Goal: Register for event/course

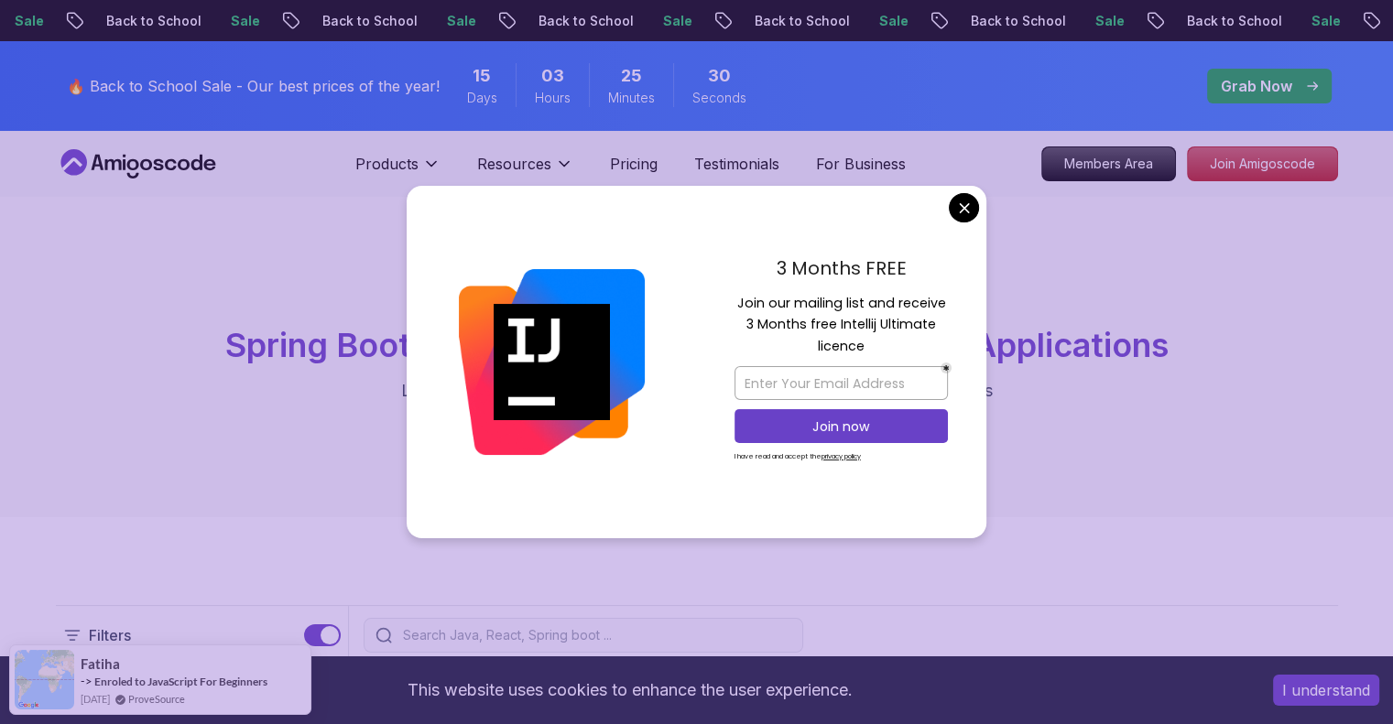
click at [876, 402] on div at bounding box center [840, 383] width 213 height 43
click at [863, 376] on input "email" at bounding box center [840, 383] width 213 height 34
type input "m"
click at [836, 373] on input "email" at bounding box center [840, 383] width 213 height 34
type input "[EMAIL_ADDRESS][DOMAIN_NAME]"
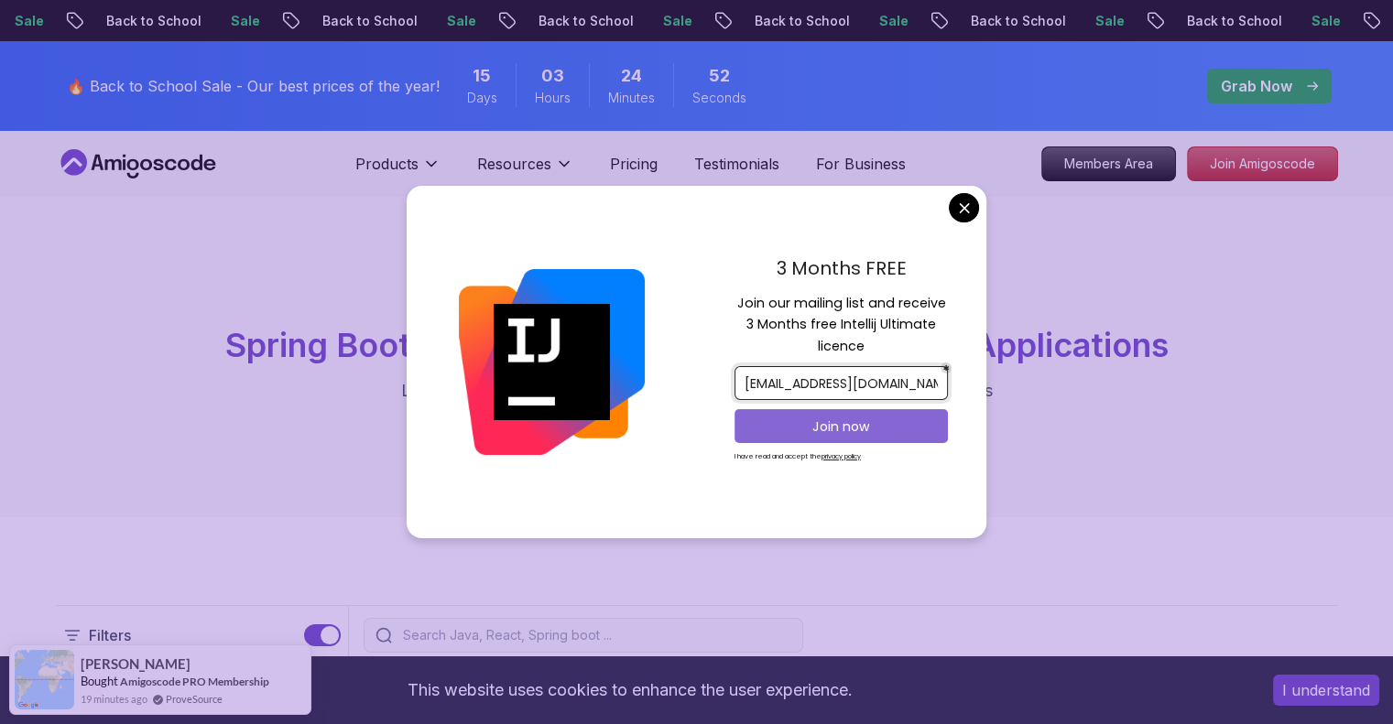
click at [898, 428] on p "Join now" at bounding box center [841, 427] width 173 height 18
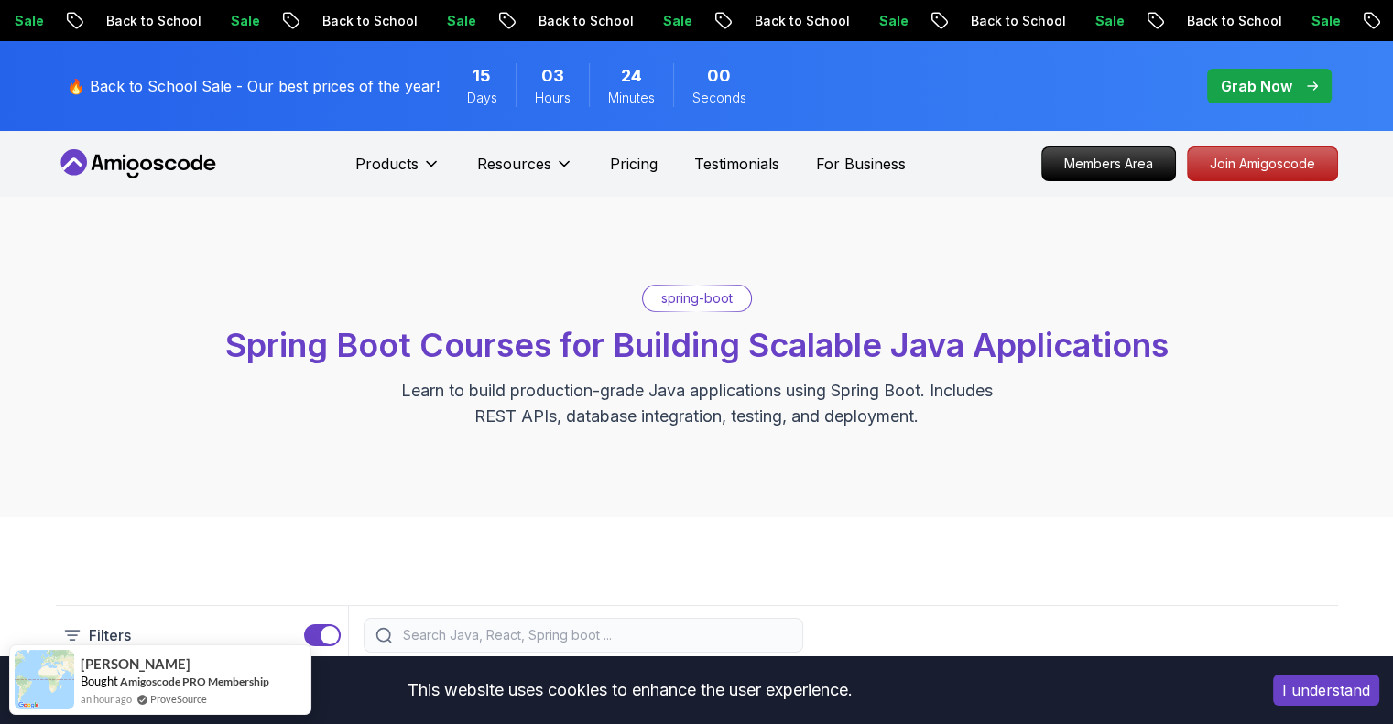
click at [1233, 152] on p "Join Amigoscode" at bounding box center [1262, 163] width 142 height 31
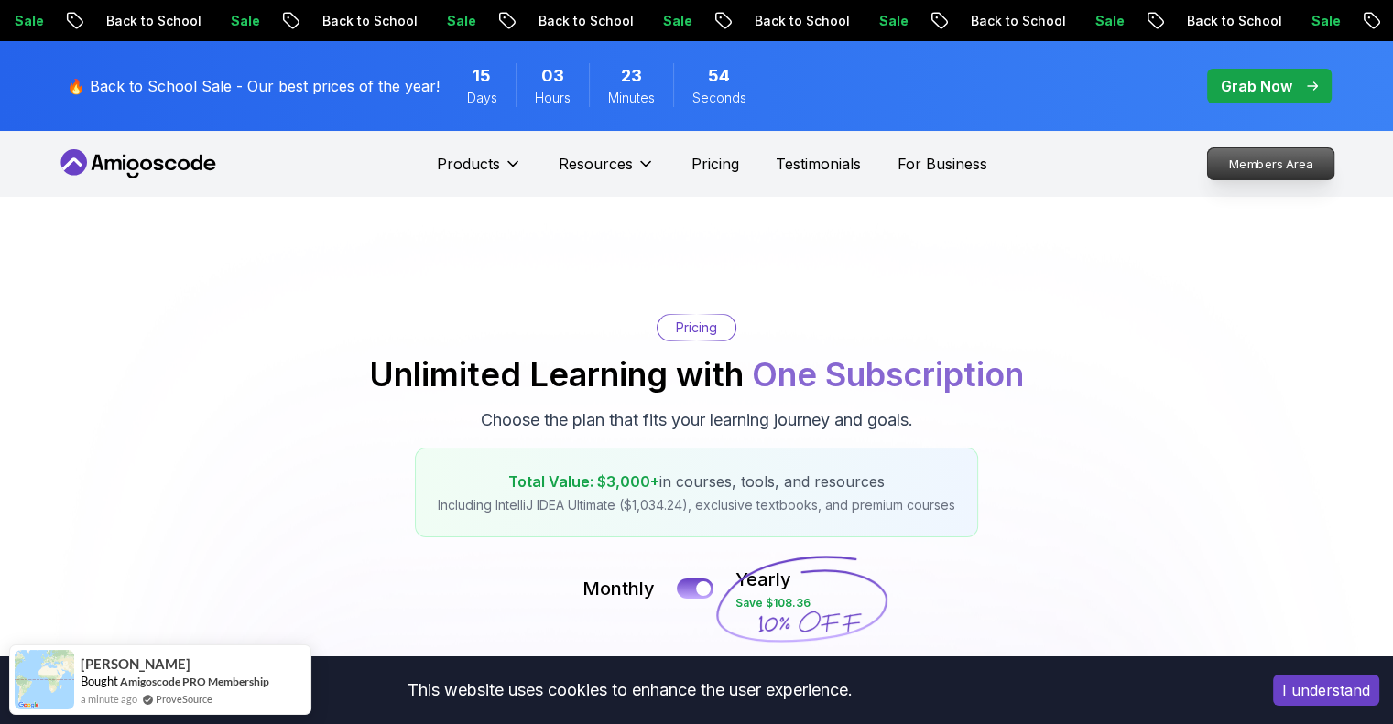
click at [1247, 164] on p "Members Area" at bounding box center [1270, 163] width 126 height 31
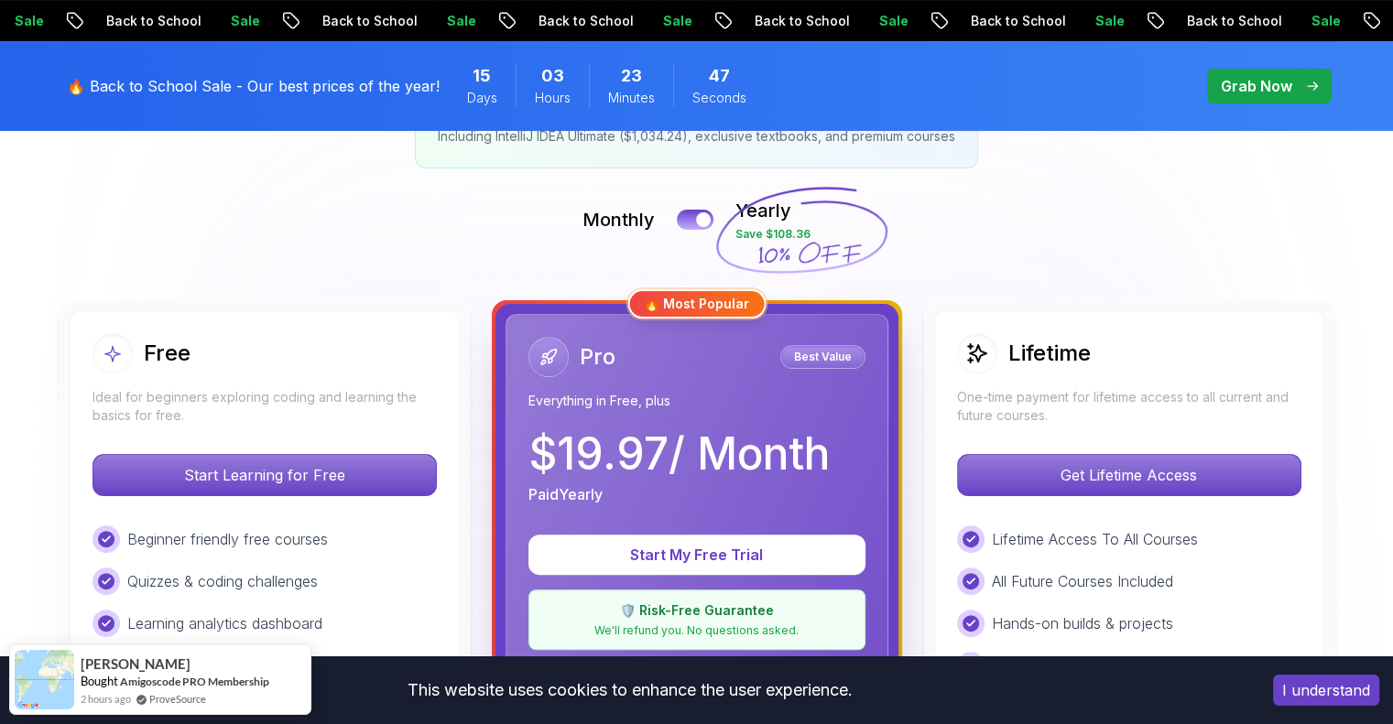
scroll to position [476, 0]
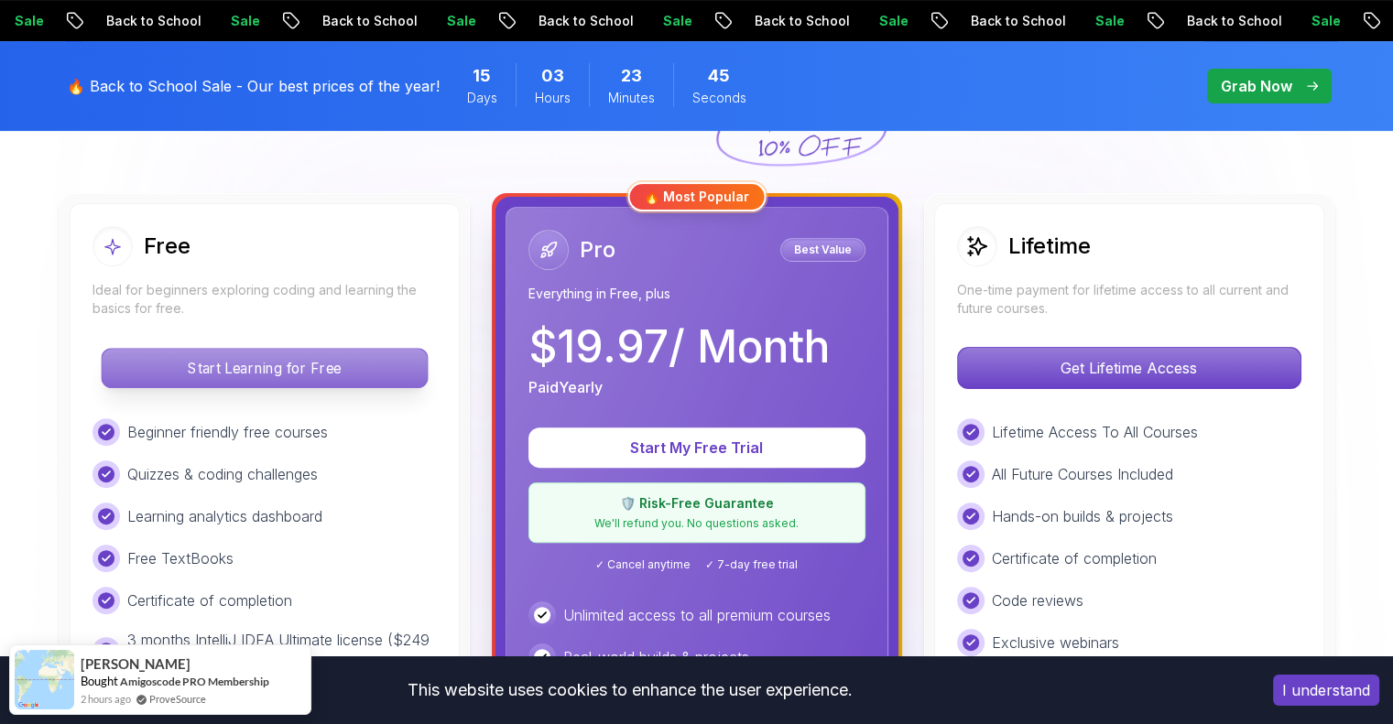
click at [285, 376] on p "Start Learning for Free" at bounding box center [264, 368] width 325 height 38
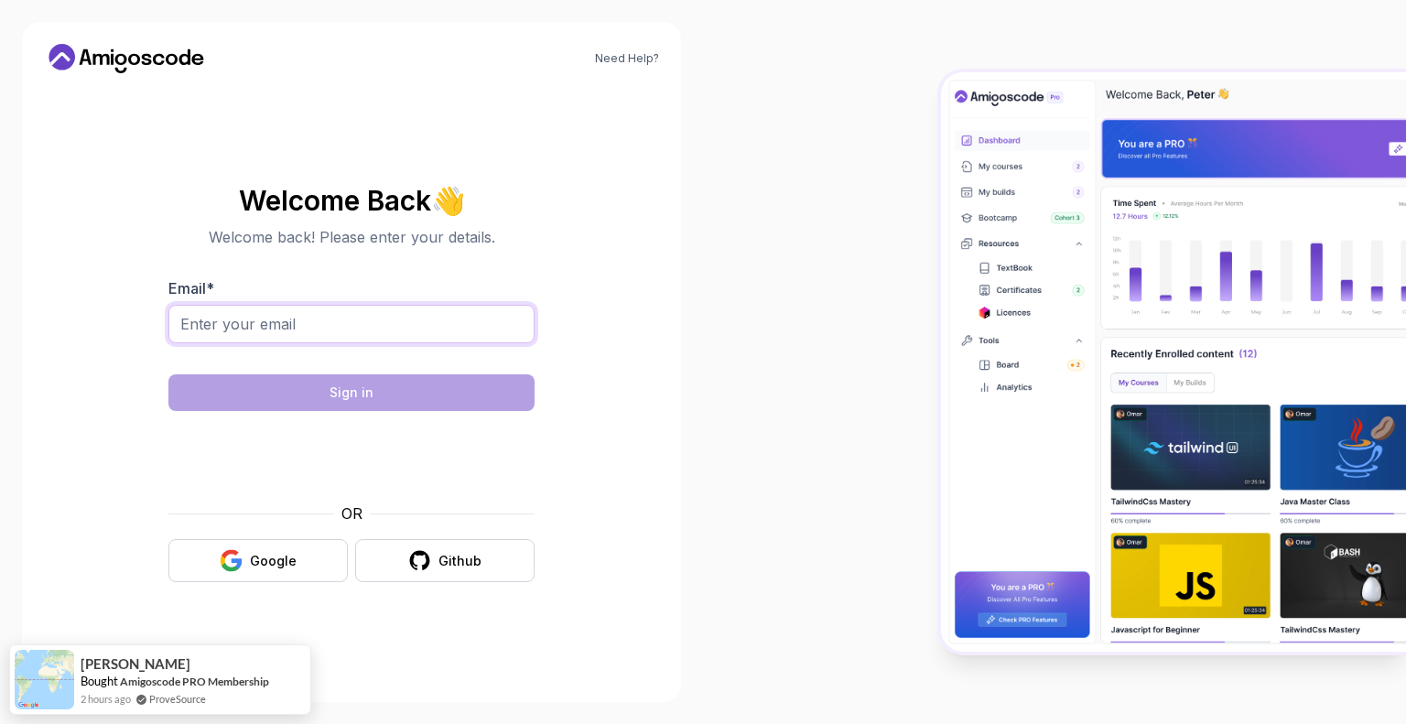
click at [333, 326] on input "Email *" at bounding box center [351, 324] width 366 height 38
type input "[EMAIL_ADDRESS][DOMAIN_NAME]"
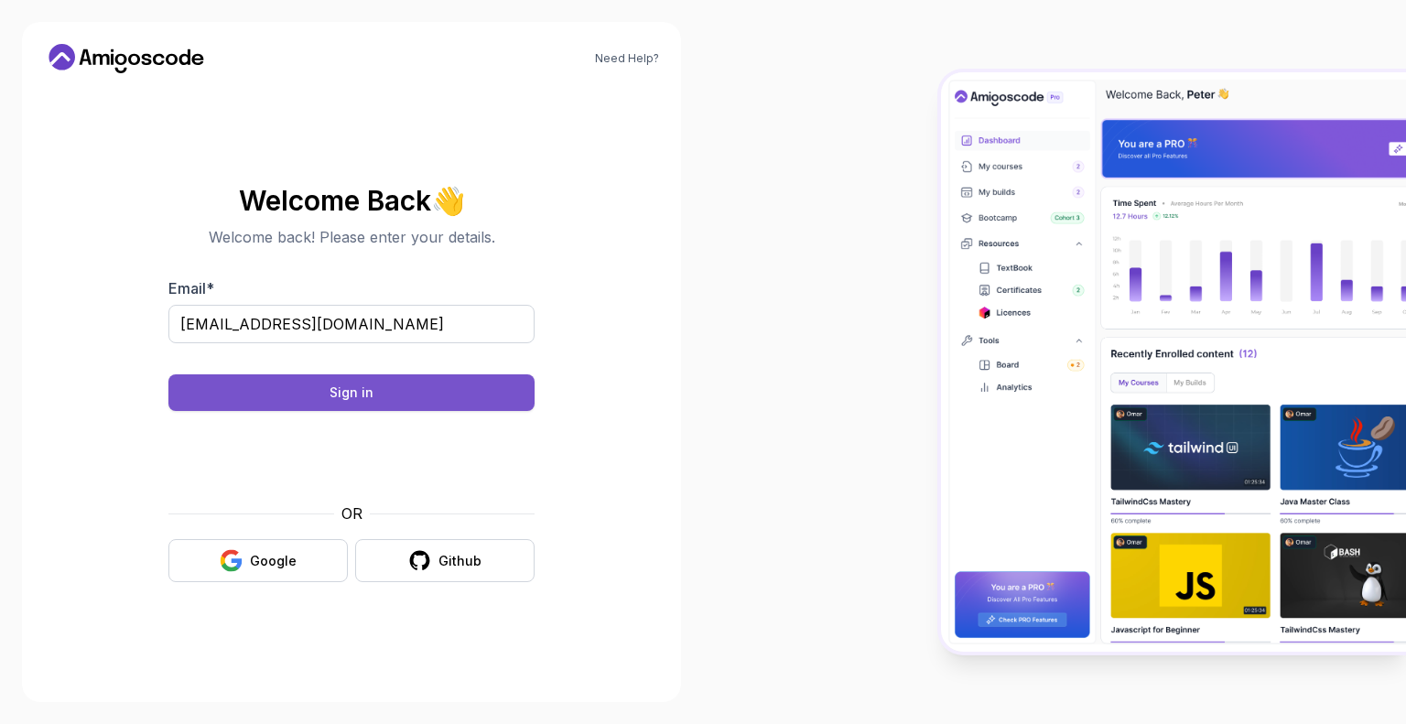
click at [462, 397] on button "Sign in" at bounding box center [351, 393] width 366 height 37
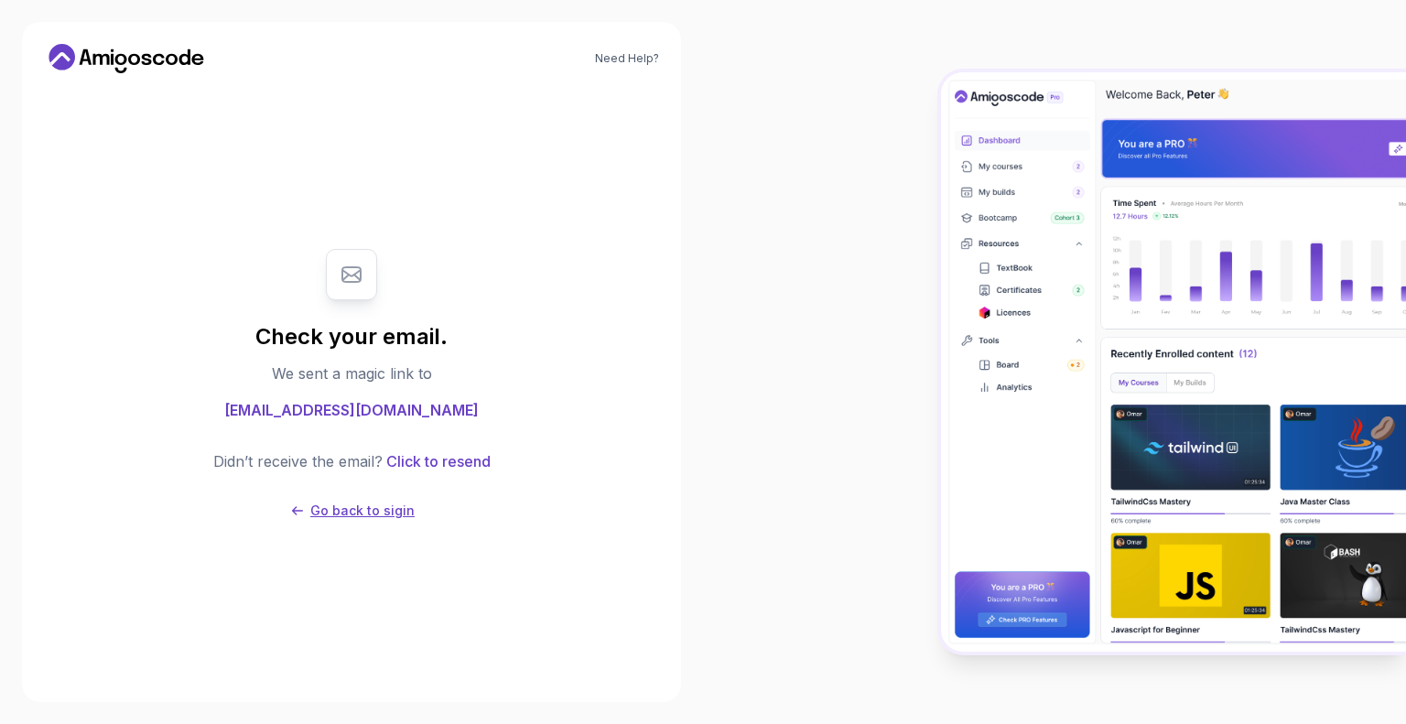
click at [378, 508] on p "Go back to sigin" at bounding box center [362, 511] width 104 height 18
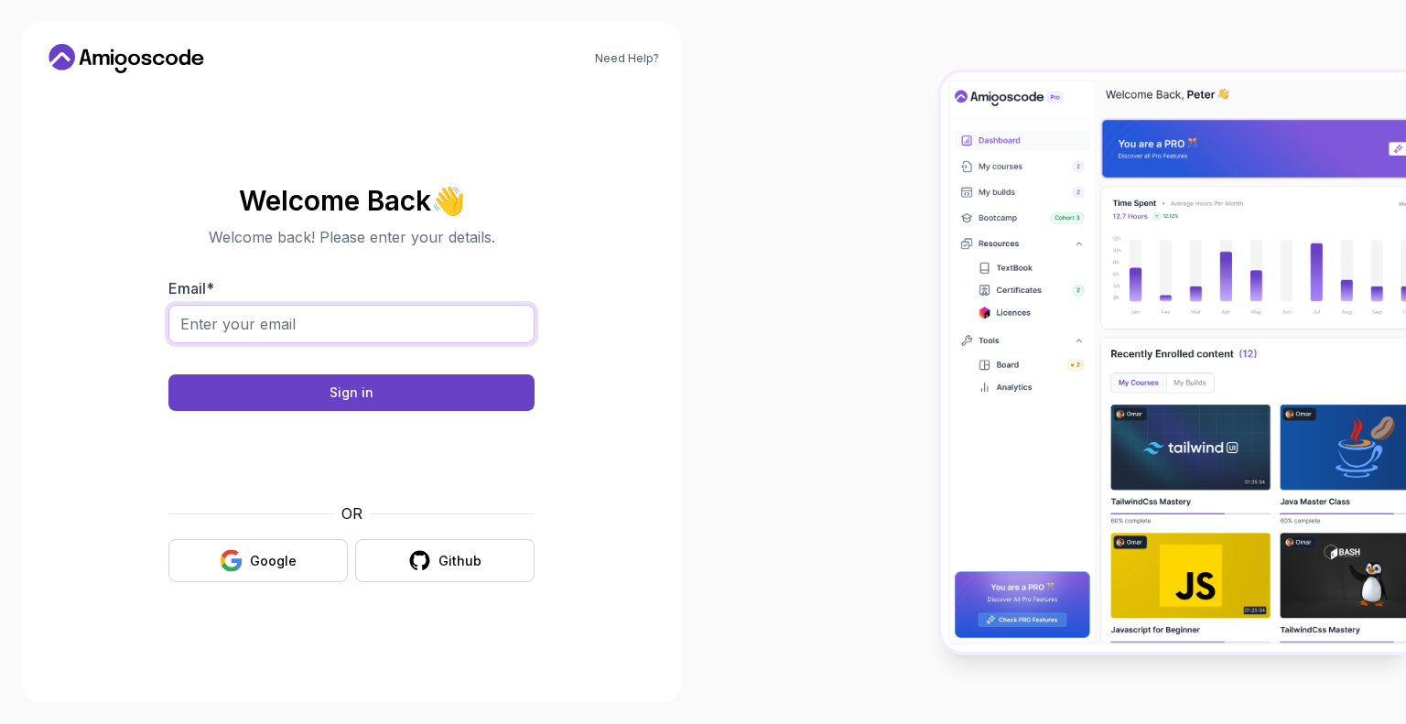
click at [304, 320] on input "Email *" at bounding box center [351, 324] width 366 height 38
type input "[EMAIL_ADDRESS][DOMAIN_NAME]"
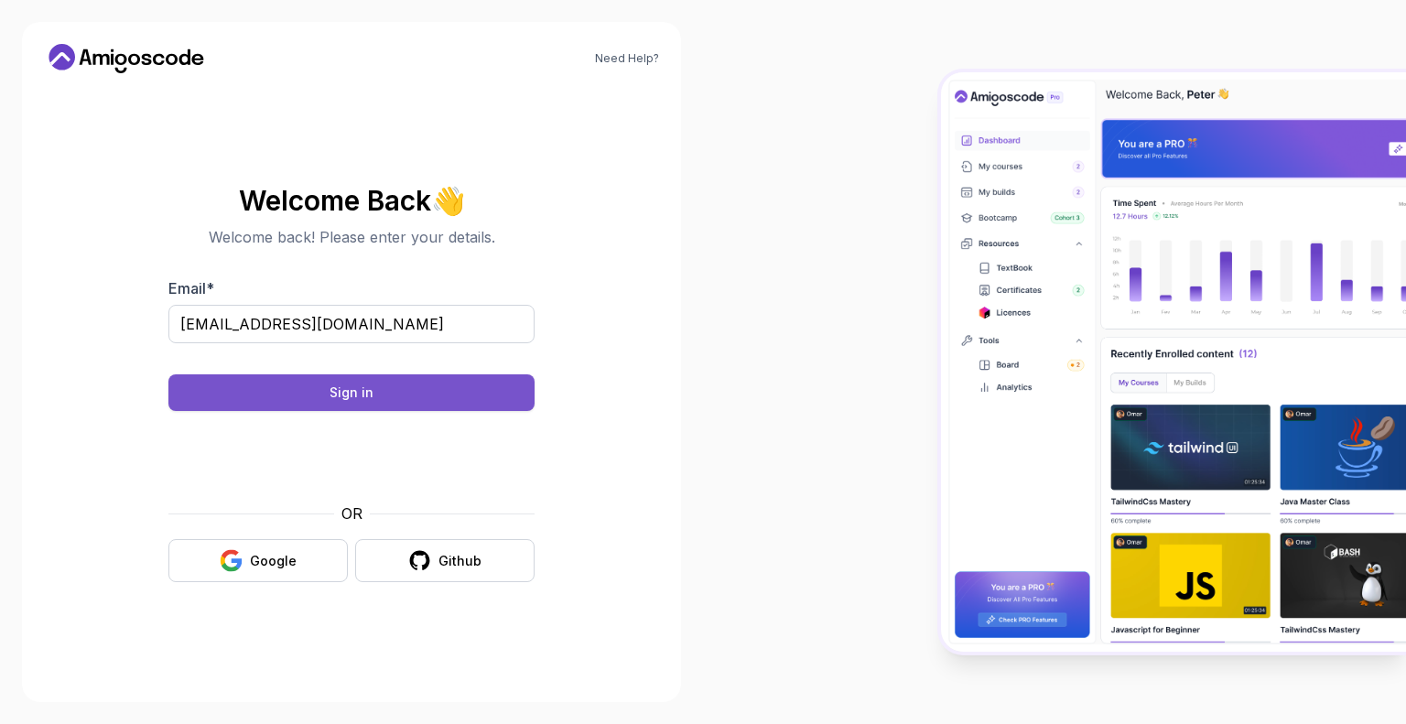
click at [429, 390] on button "Sign in" at bounding box center [351, 393] width 366 height 37
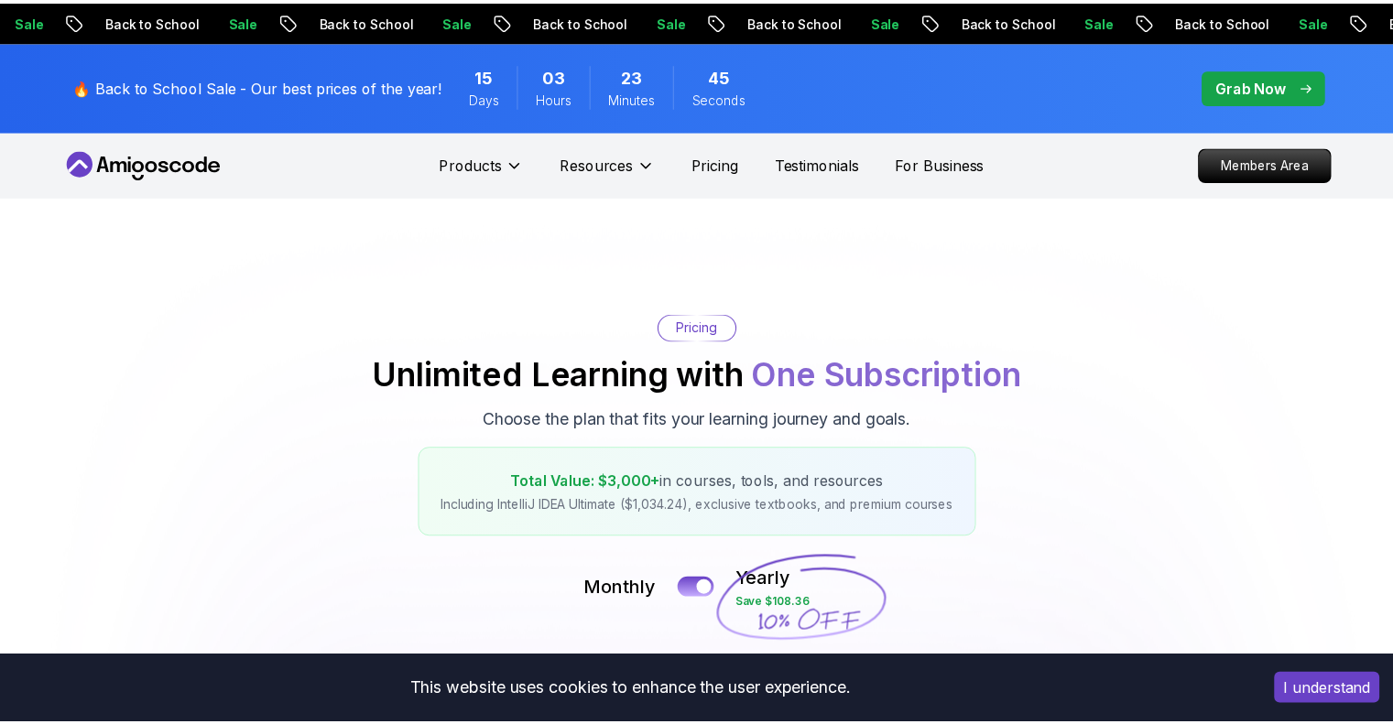
scroll to position [476, 0]
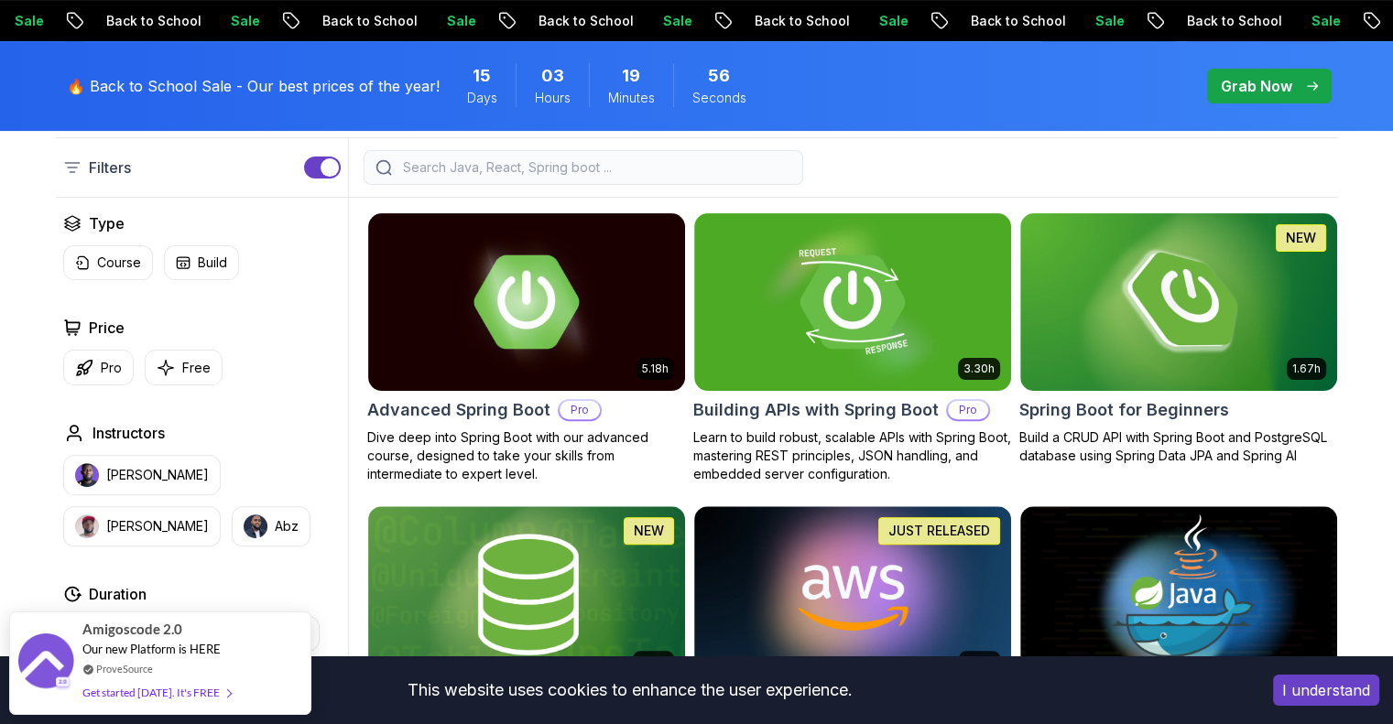
scroll to position [278, 0]
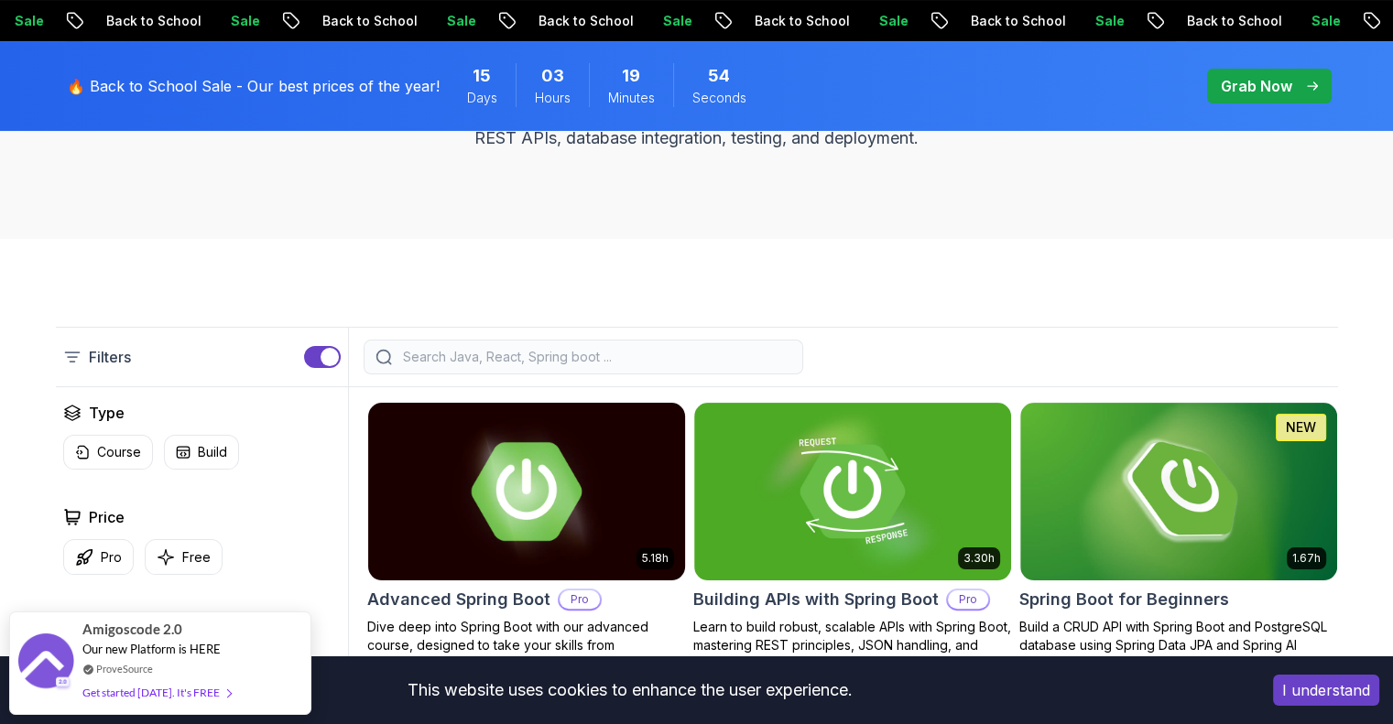
click at [445, 464] on img at bounding box center [526, 491] width 332 height 186
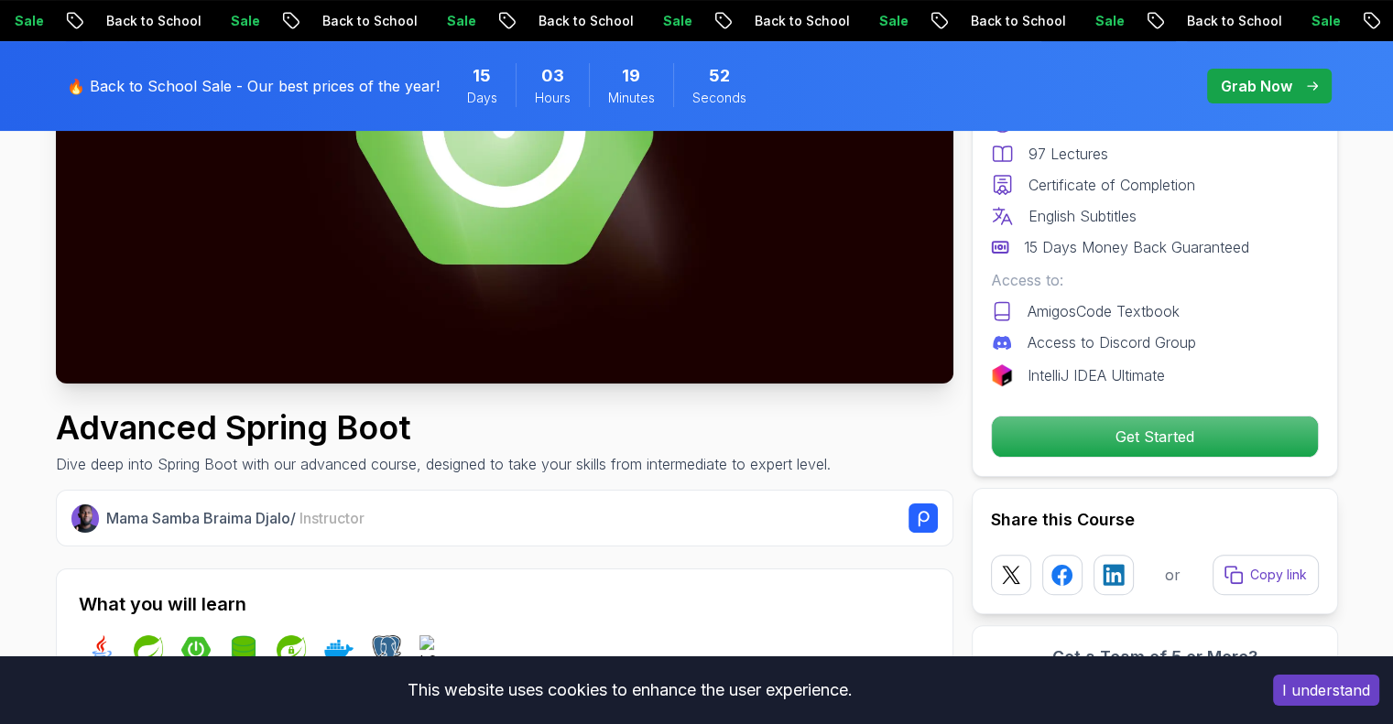
scroll to position [357, 0]
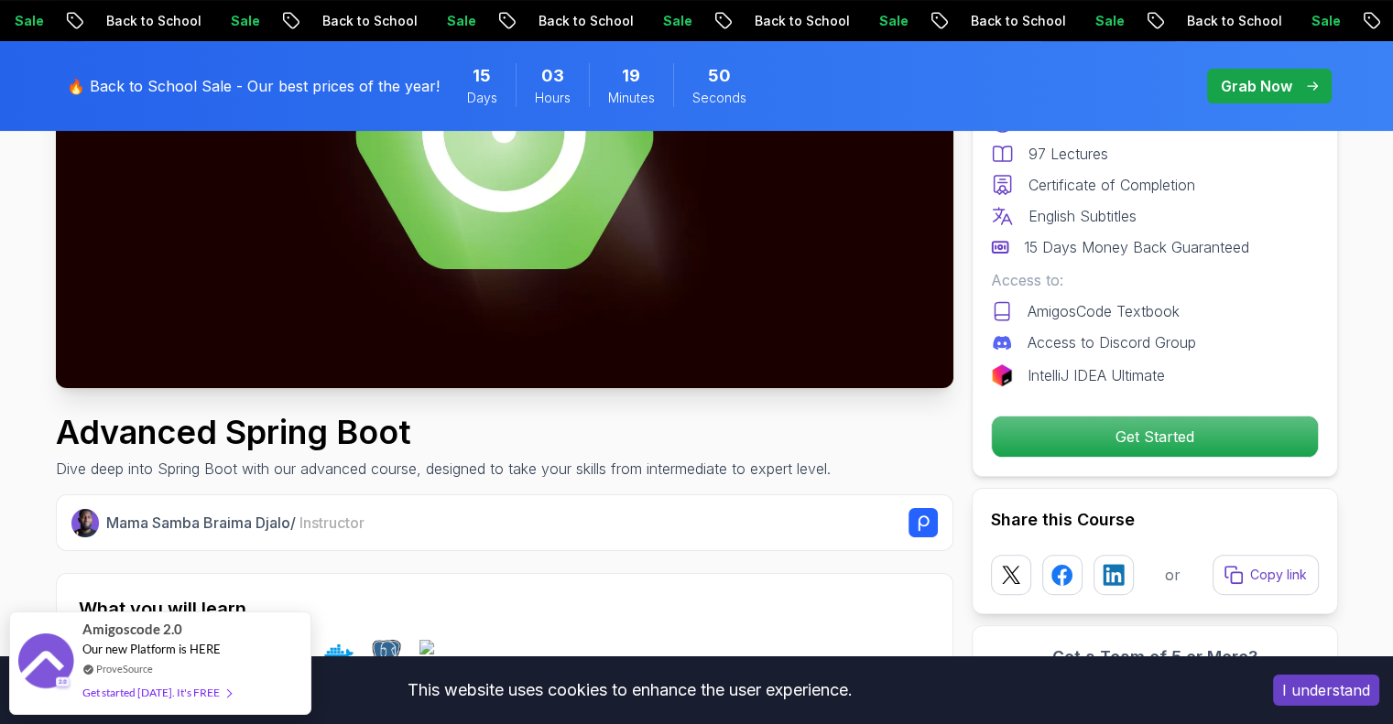
click at [1080, 373] on p "IntelliJ IDEA Ultimate" at bounding box center [1095, 375] width 137 height 22
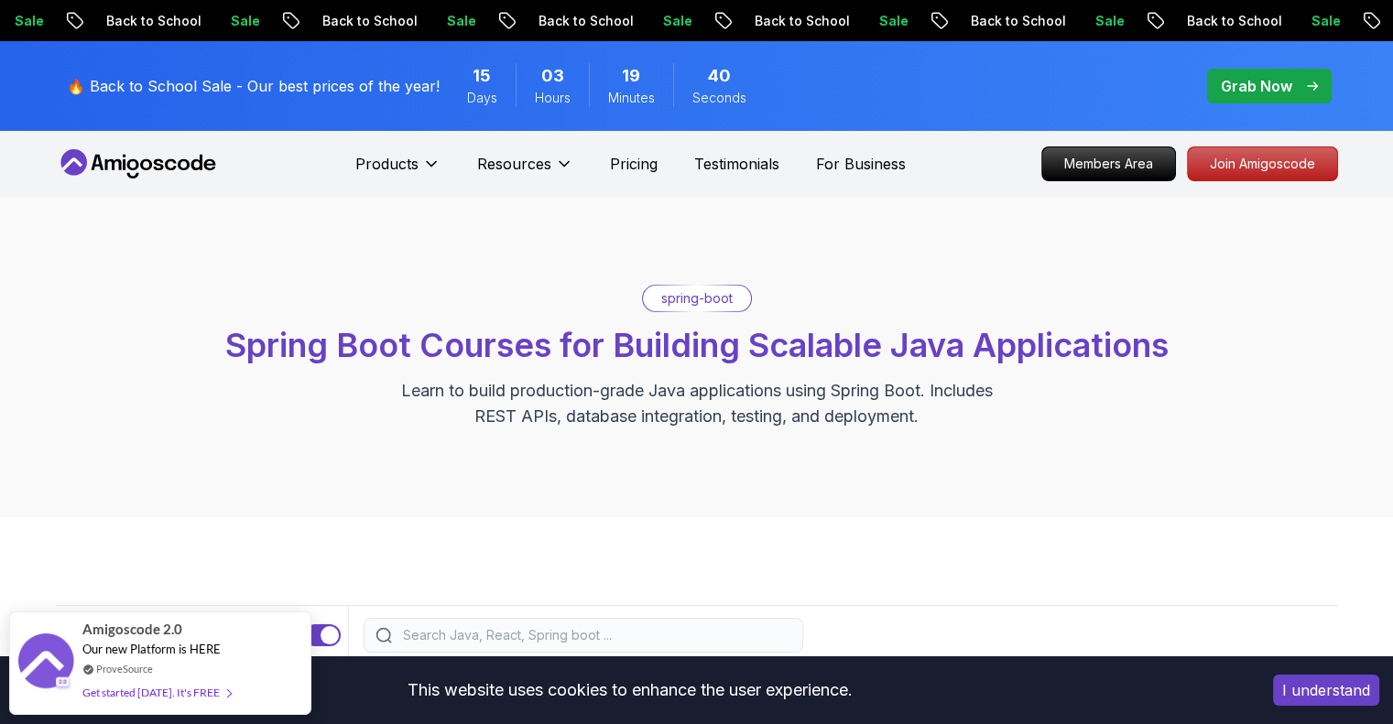
click at [1239, 91] on p "Grab Now" at bounding box center [1256, 86] width 71 height 22
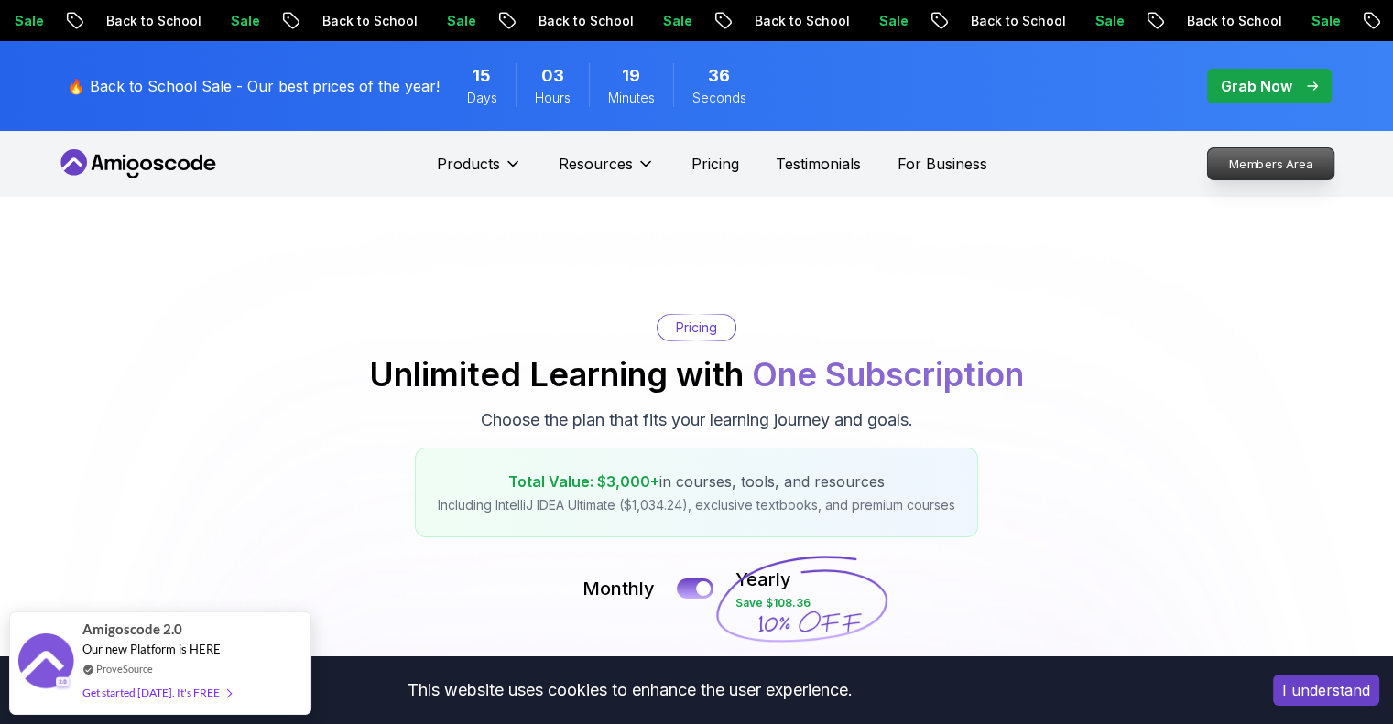
click at [1304, 152] on p "Members Area" at bounding box center [1270, 163] width 126 height 31
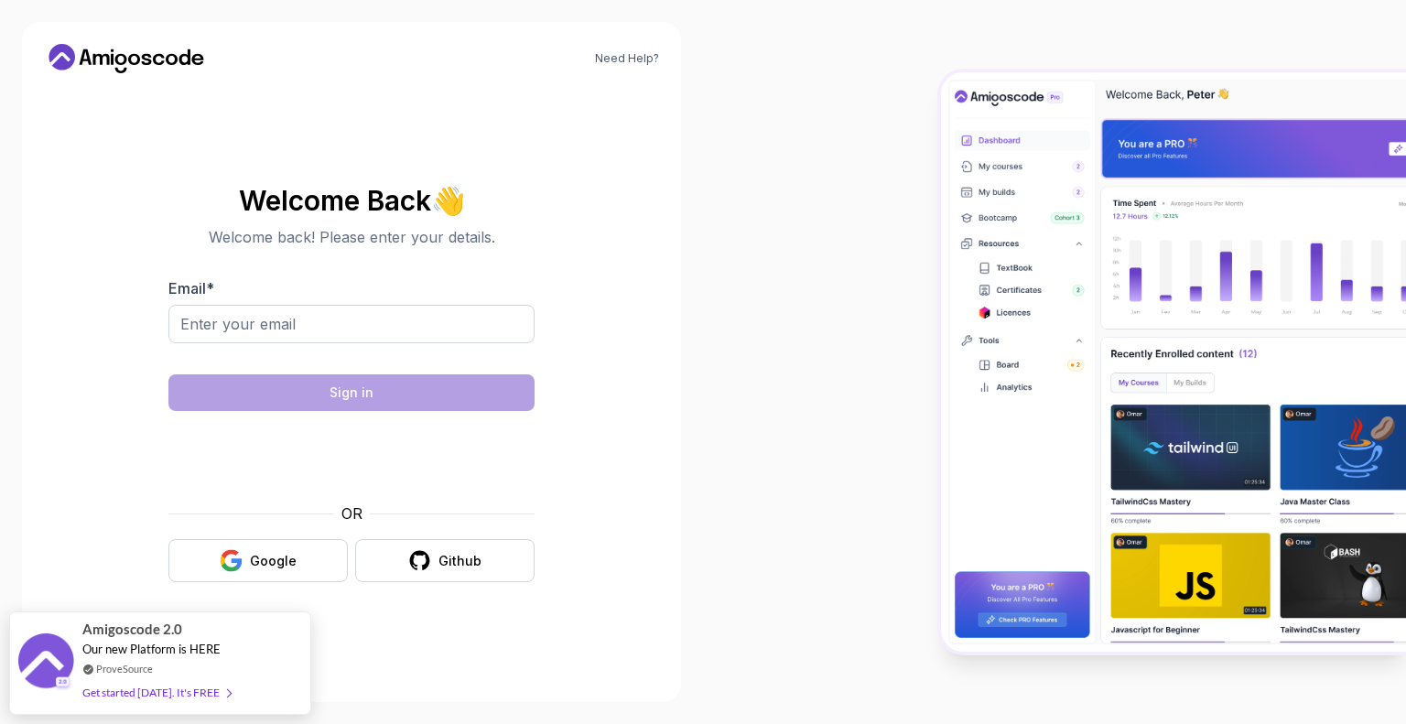
click at [1036, 309] on img at bounding box center [1173, 362] width 465 height 580
click at [285, 564] on div "Google" at bounding box center [273, 561] width 47 height 18
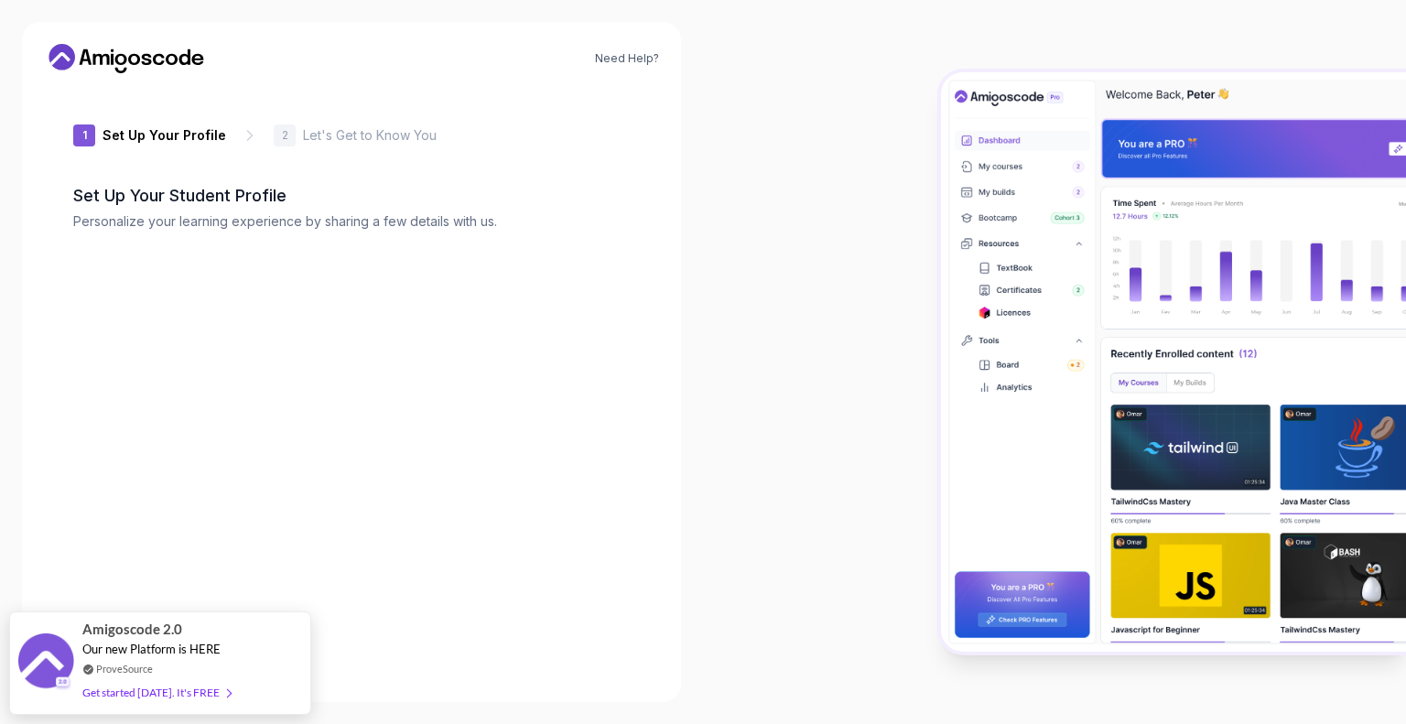
type input "livelypanda28c80"
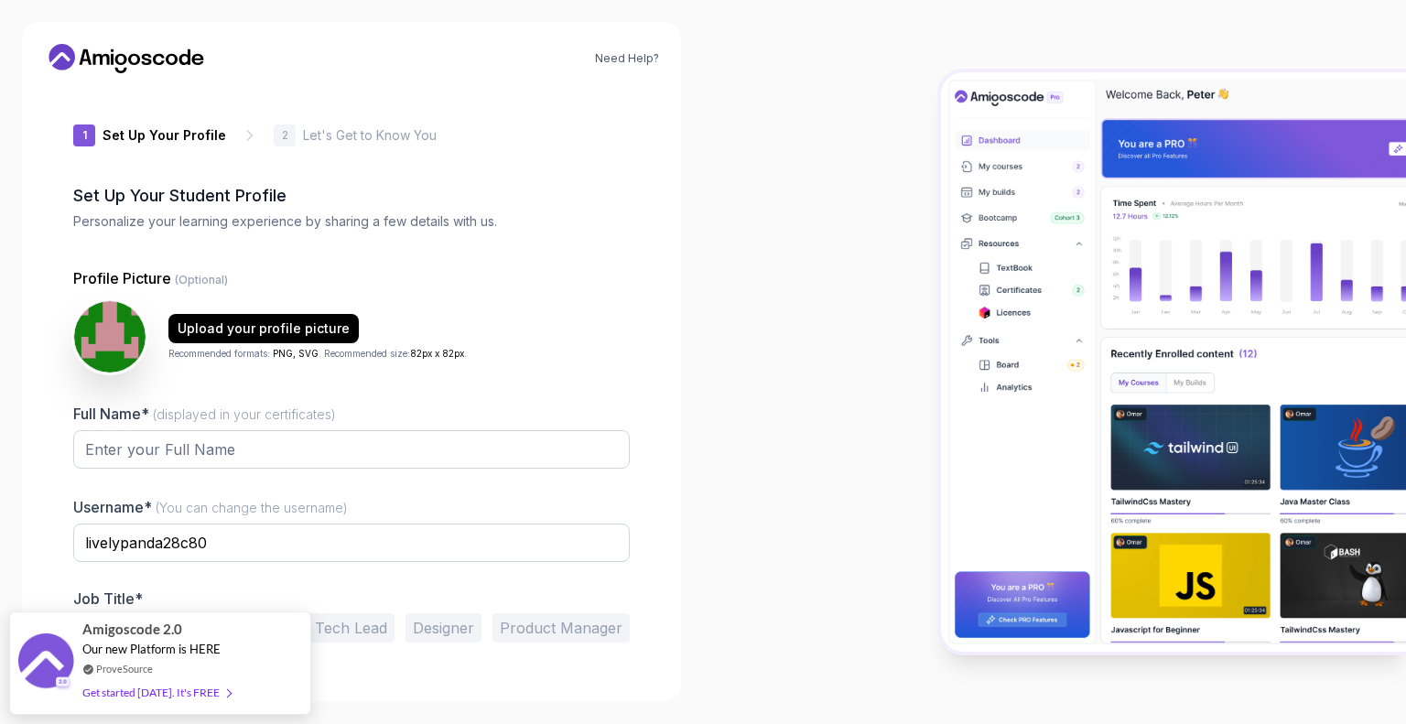
click at [469, 429] on div "Full Name* (displayed in your certificates)" at bounding box center [351, 446] width 557 height 86
click at [372, 438] on input "Full Name* (displayed in your certificates)" at bounding box center [351, 449] width 557 height 38
type input "Madhu"
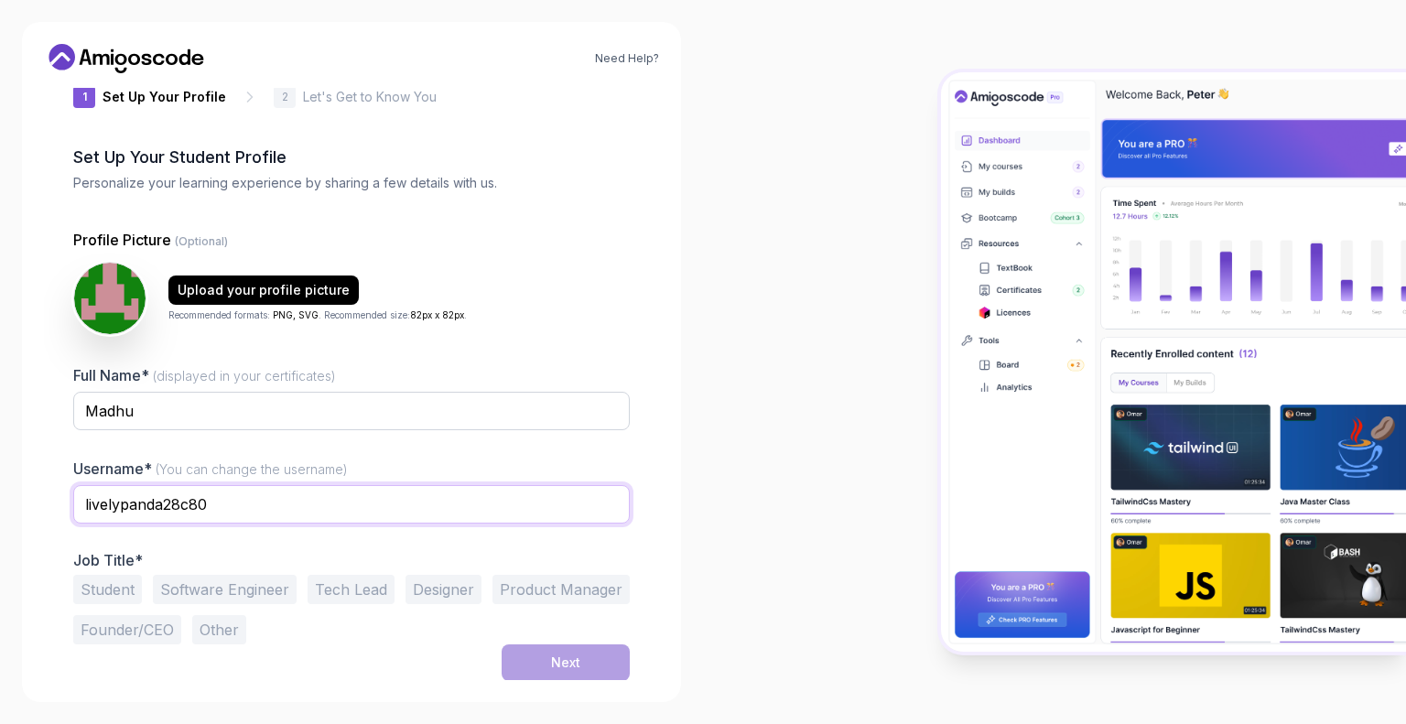
click at [286, 501] on input "livelypanda28c80" at bounding box center [351, 504] width 557 height 38
type input "l"
type input "madhu"
click at [122, 587] on button "Student" at bounding box center [107, 589] width 69 height 29
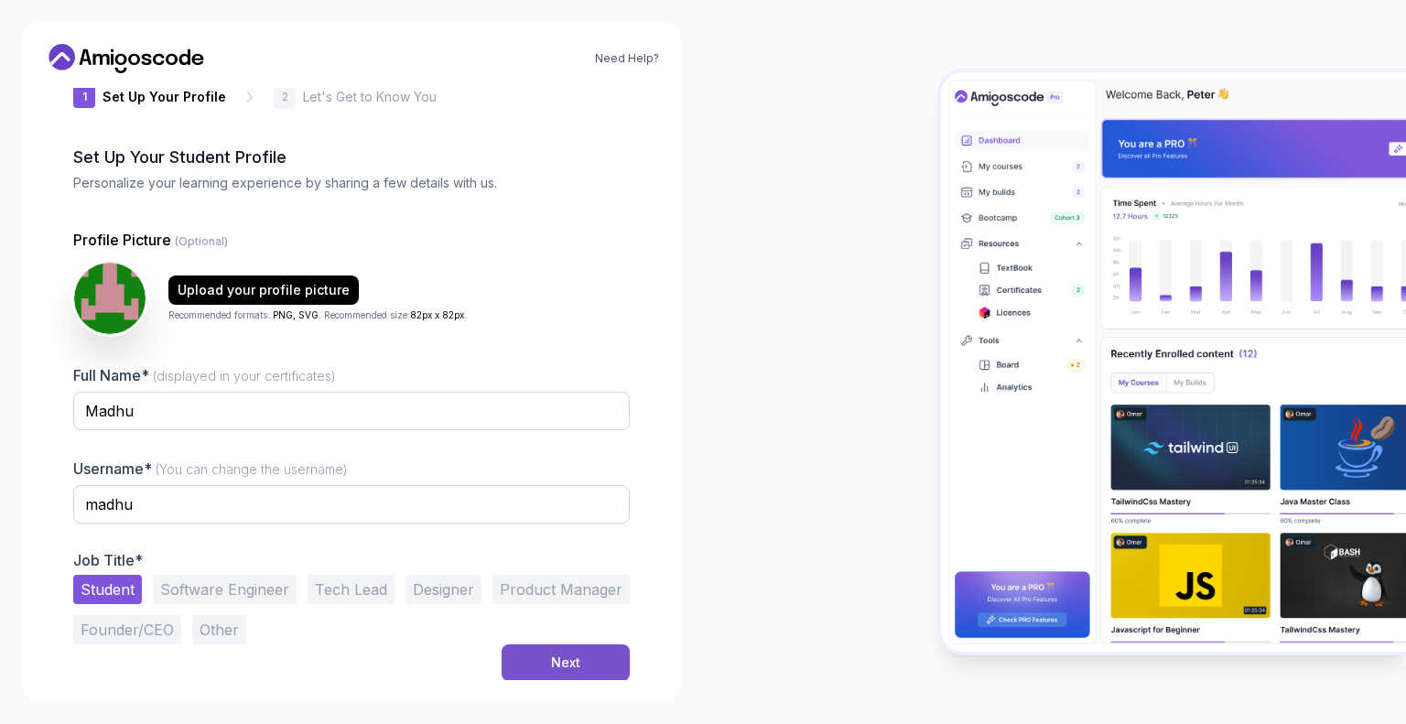
click at [542, 651] on button "Next" at bounding box center [566, 663] width 128 height 37
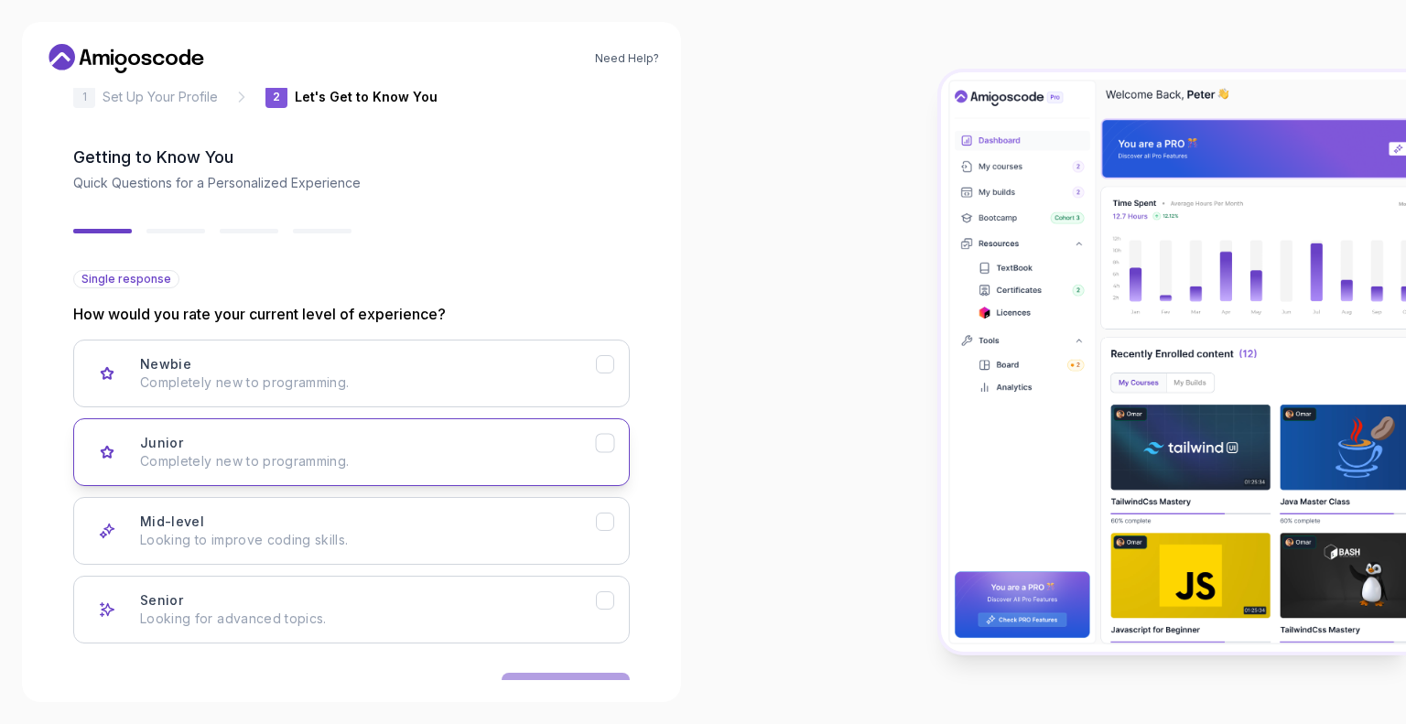
click at [365, 440] on div "Junior Completely new to programming." at bounding box center [368, 452] width 456 height 37
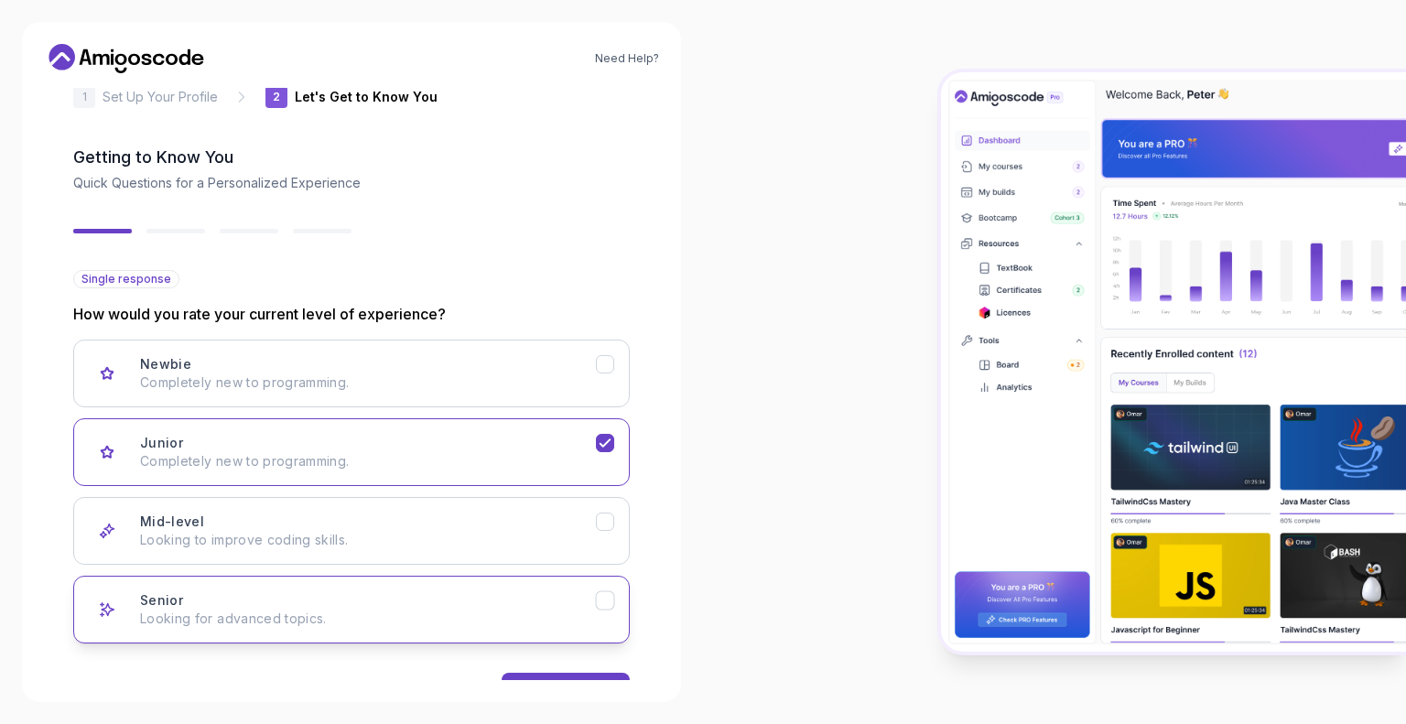
scroll to position [95, 0]
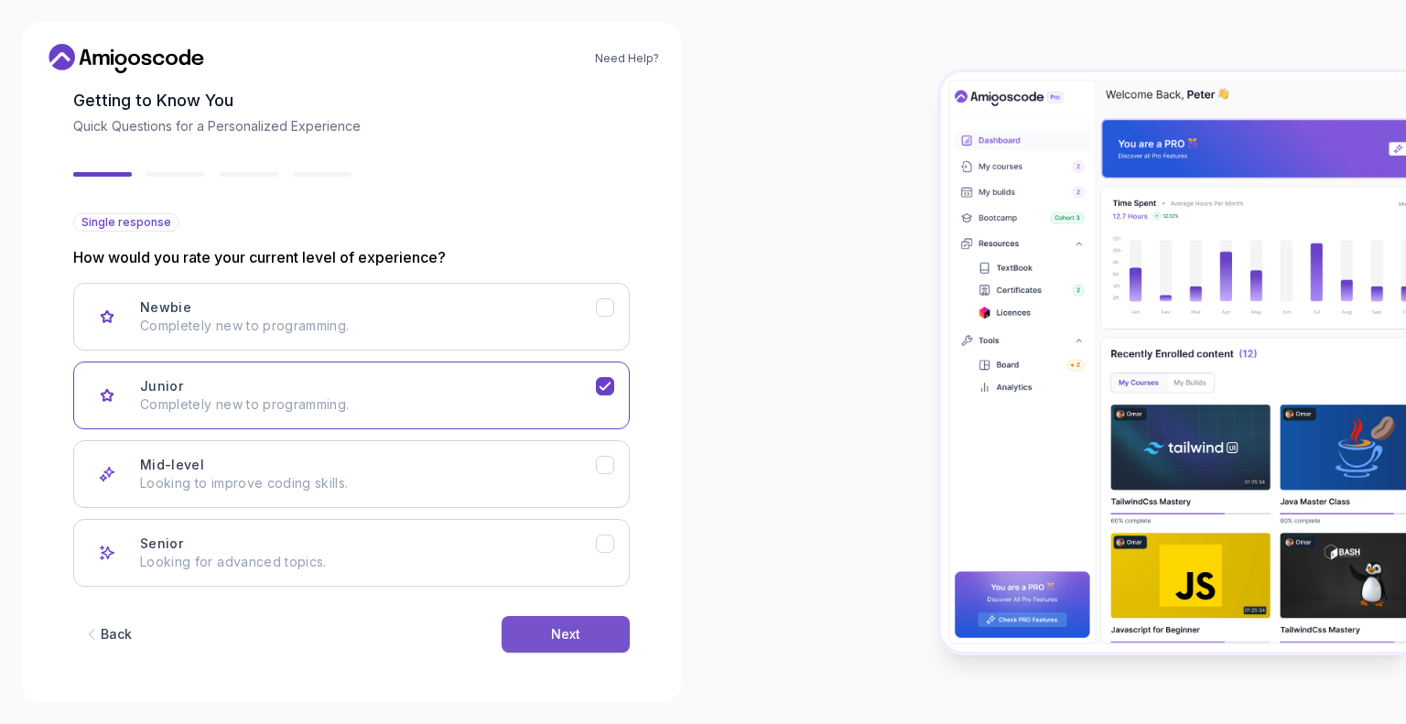
click at [560, 645] on button "Next" at bounding box center [566, 634] width 128 height 37
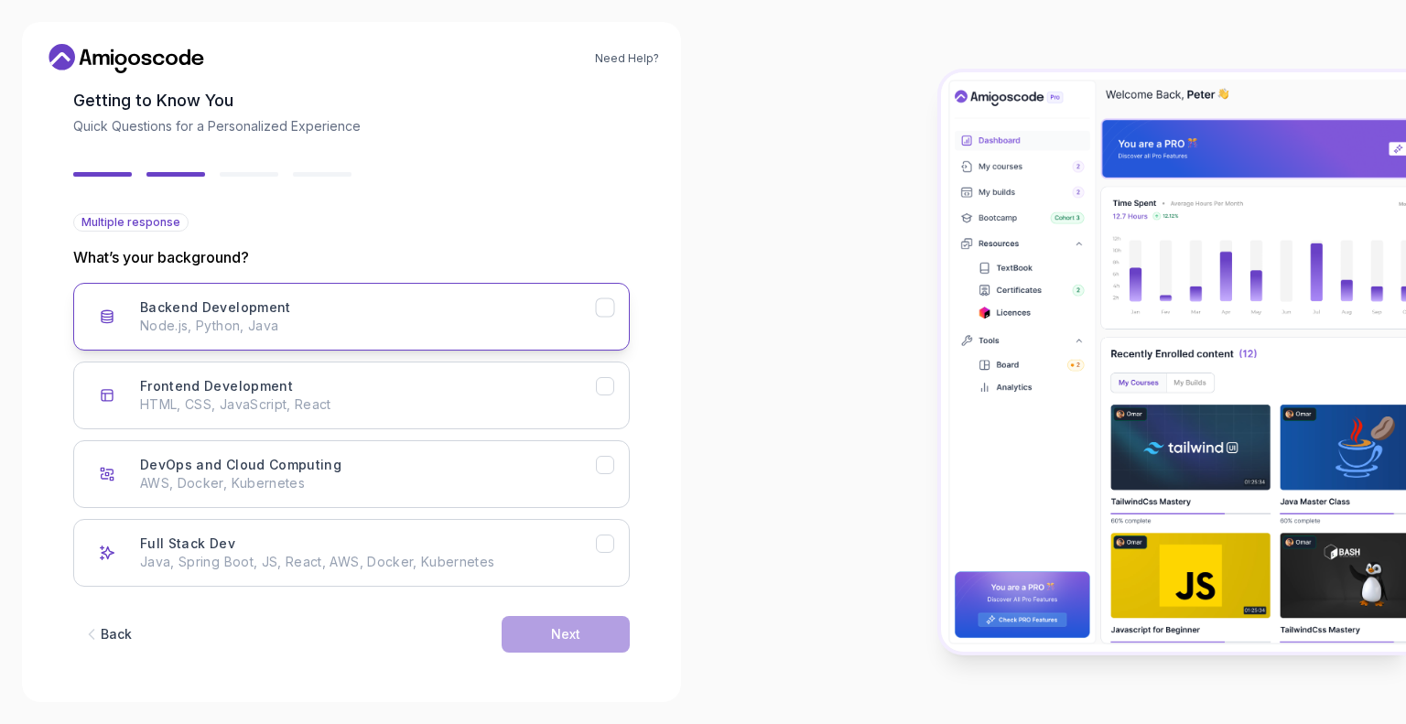
click at [437, 329] on p "Node.js, Python, Java" at bounding box center [368, 326] width 456 height 18
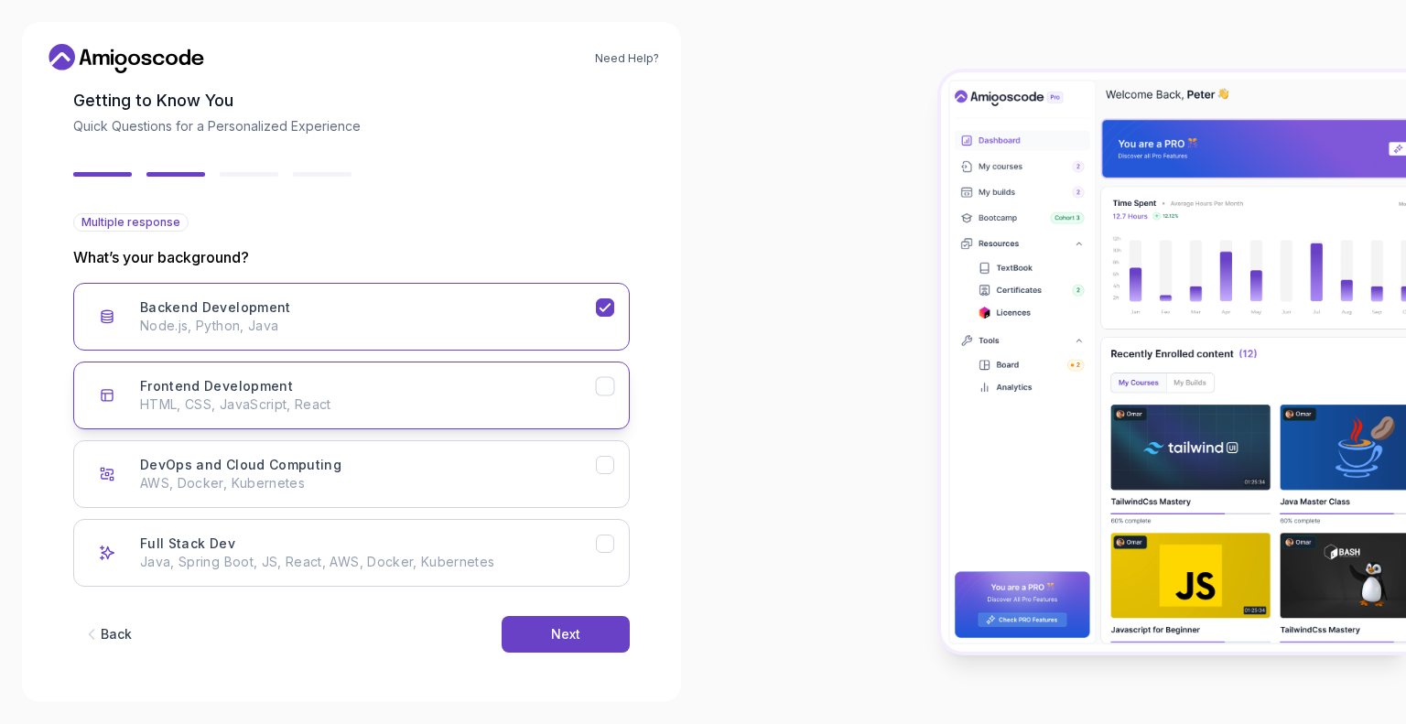
click at [507, 406] on p "HTML, CSS, JavaScript, React" at bounding box center [368, 405] width 456 height 18
click at [547, 325] on p "Node.js, Python, Java" at bounding box center [368, 326] width 456 height 18
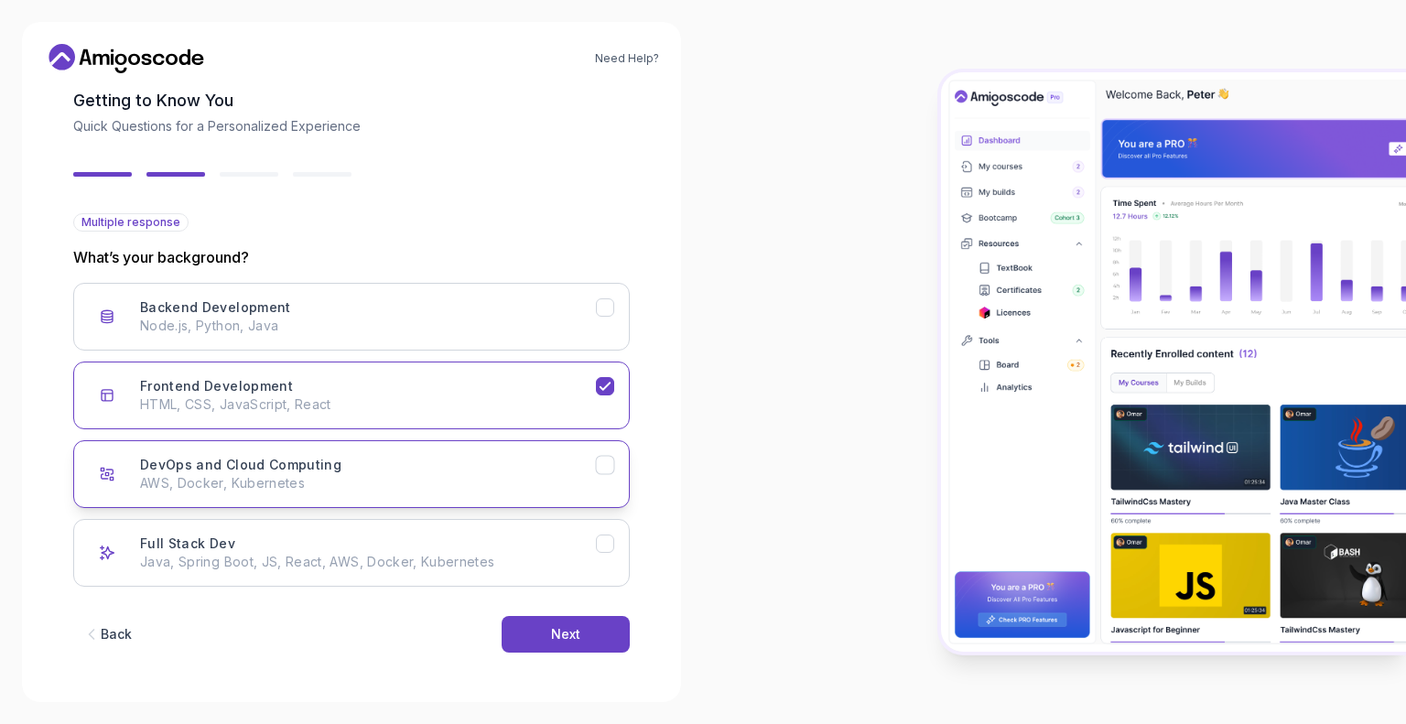
click at [483, 479] on p "AWS, Docker, Kubernetes" at bounding box center [368, 483] width 456 height 18
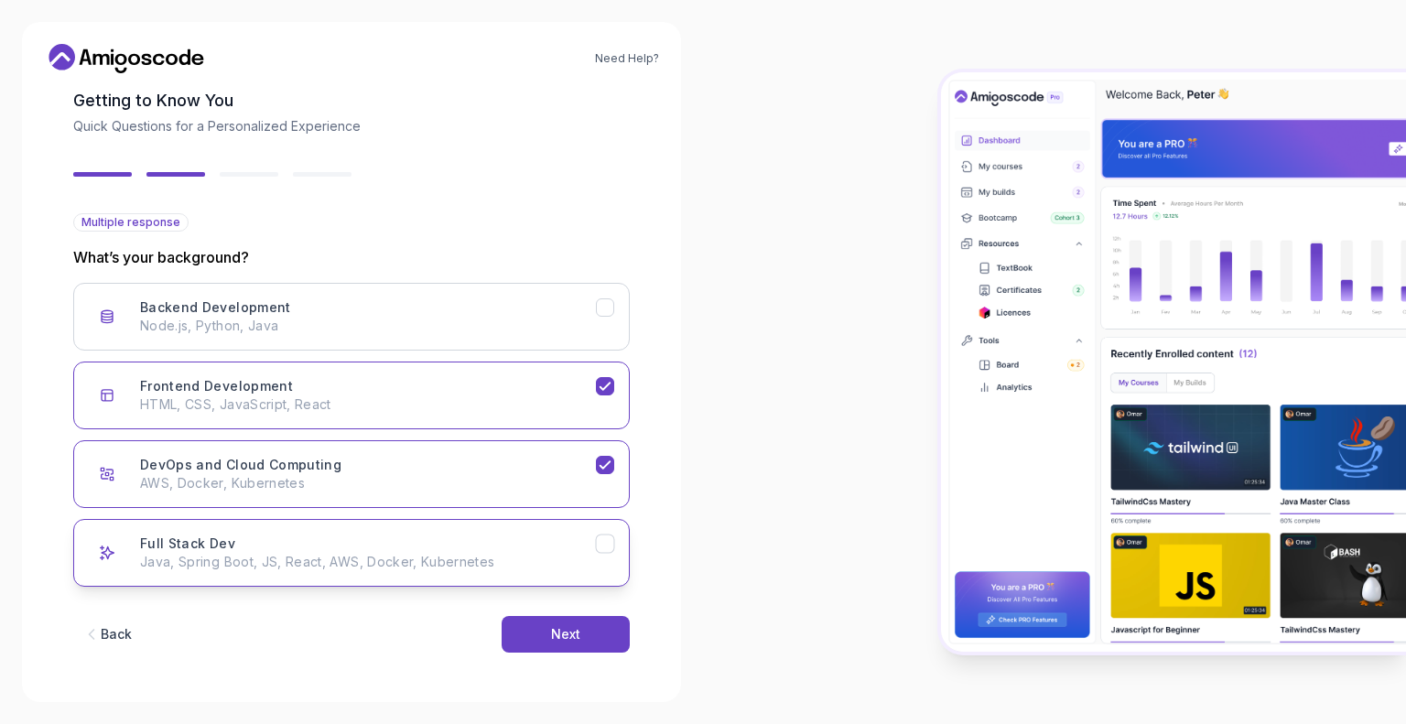
click at [455, 559] on p "Java, Spring Boot, JS, React, AWS, Docker, Kubernetes" at bounding box center [368, 562] width 456 height 18
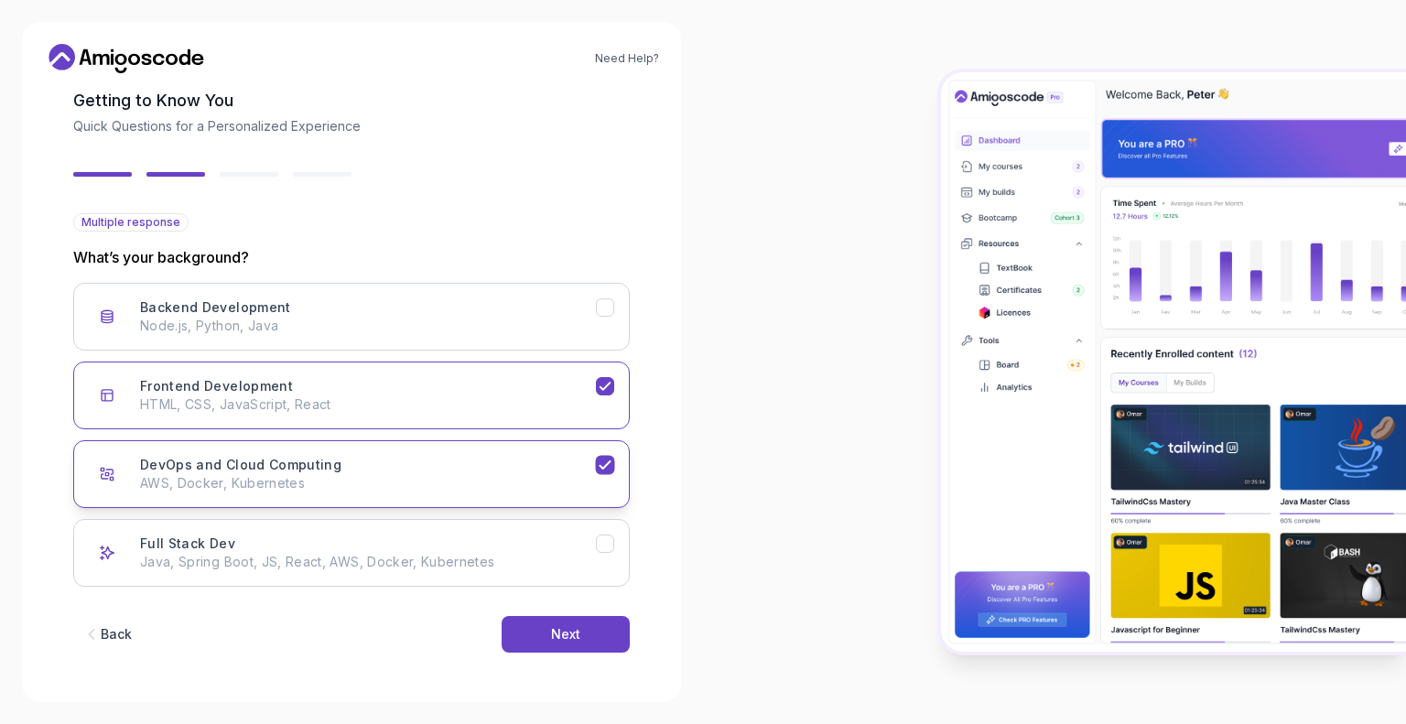
click at [505, 465] on div "DevOps and Cloud Computing AWS, Docker, Kubernetes" at bounding box center [368, 474] width 456 height 37
click at [538, 625] on button "Next" at bounding box center [566, 634] width 128 height 37
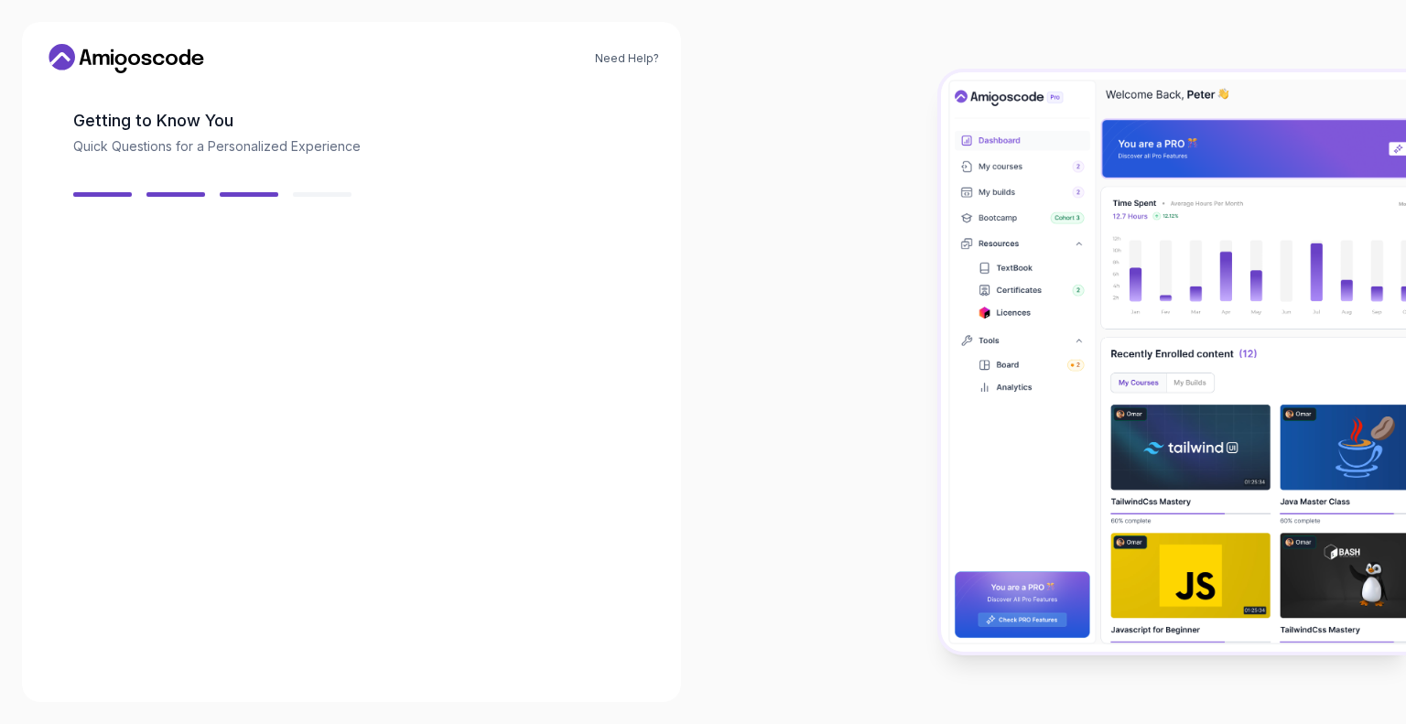
scroll to position [74, 0]
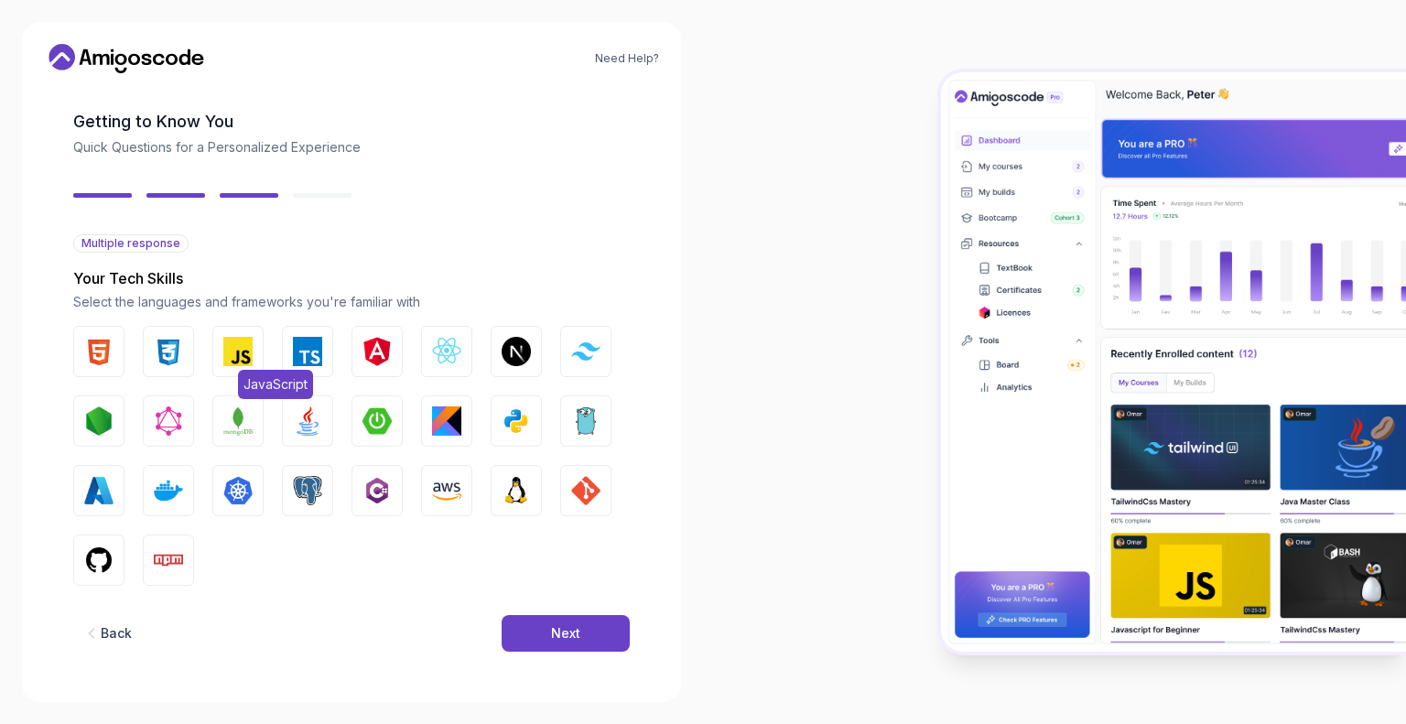
click at [231, 341] on img "button" at bounding box center [237, 351] width 29 height 29
click at [158, 340] on img "button" at bounding box center [168, 351] width 29 height 29
click at [114, 347] on button "HTML" at bounding box center [98, 351] width 51 height 51
click at [449, 353] on img "button" at bounding box center [446, 351] width 29 height 29
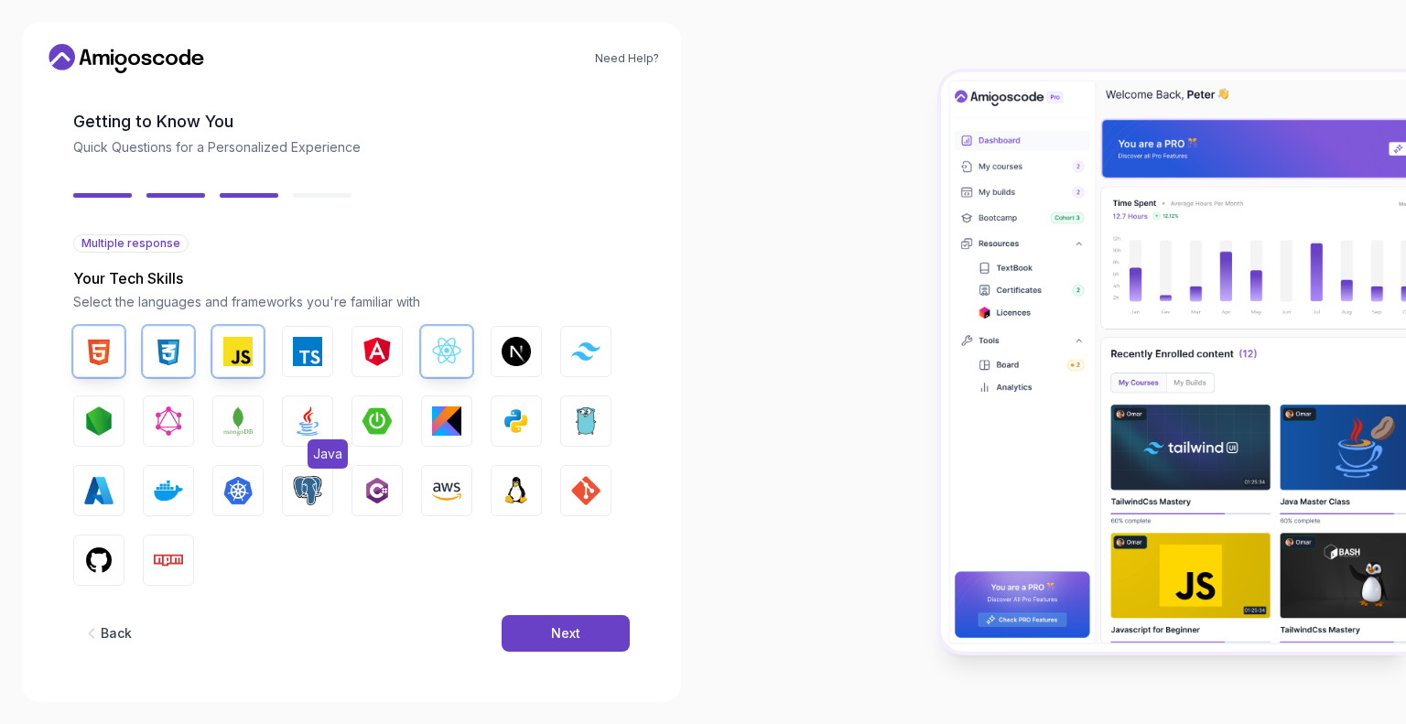
click at [294, 422] on img "button" at bounding box center [307, 421] width 29 height 29
click at [300, 478] on img "button" at bounding box center [307, 490] width 29 height 29
click at [527, 407] on img "button" at bounding box center [516, 421] width 29 height 29
click at [103, 549] on img "button" at bounding box center [98, 560] width 29 height 29
click at [534, 487] on button "Linux" at bounding box center [516, 490] width 51 height 51
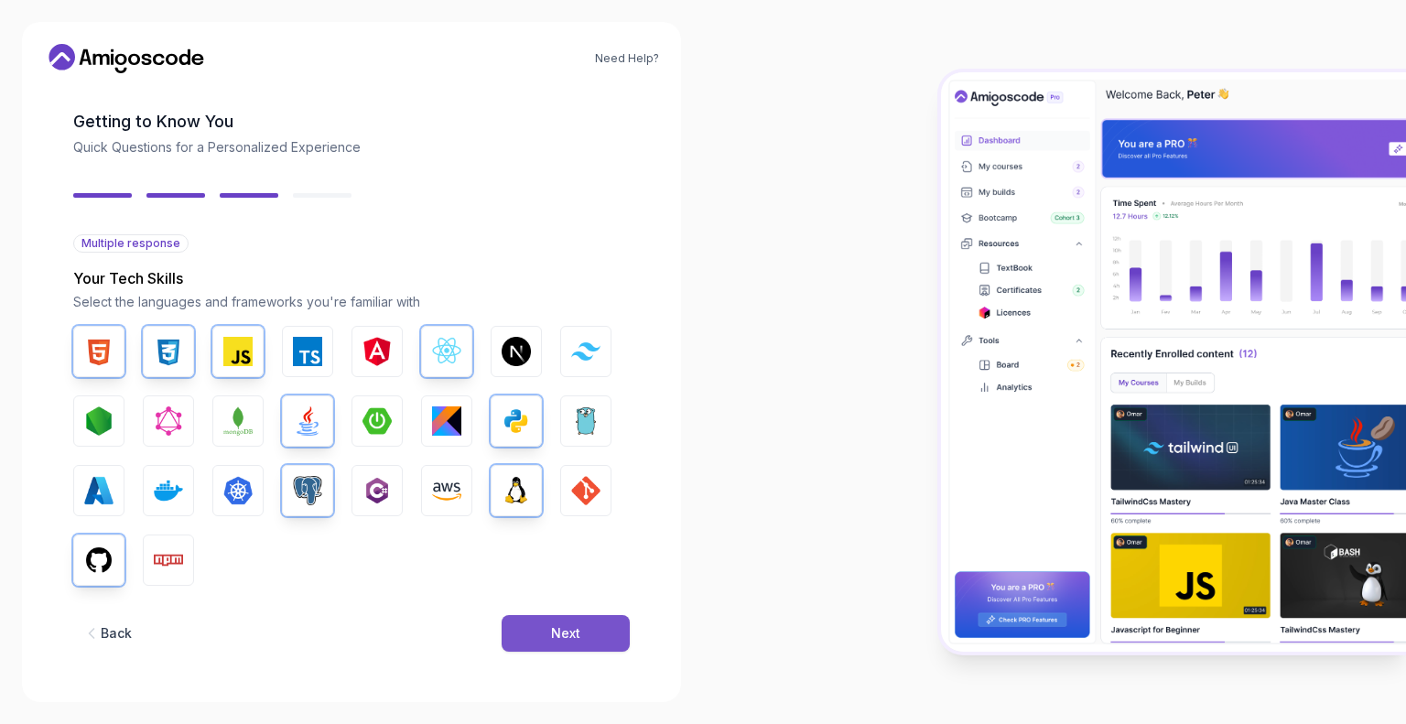
click at [550, 642] on button "Next" at bounding box center [566, 633] width 128 height 37
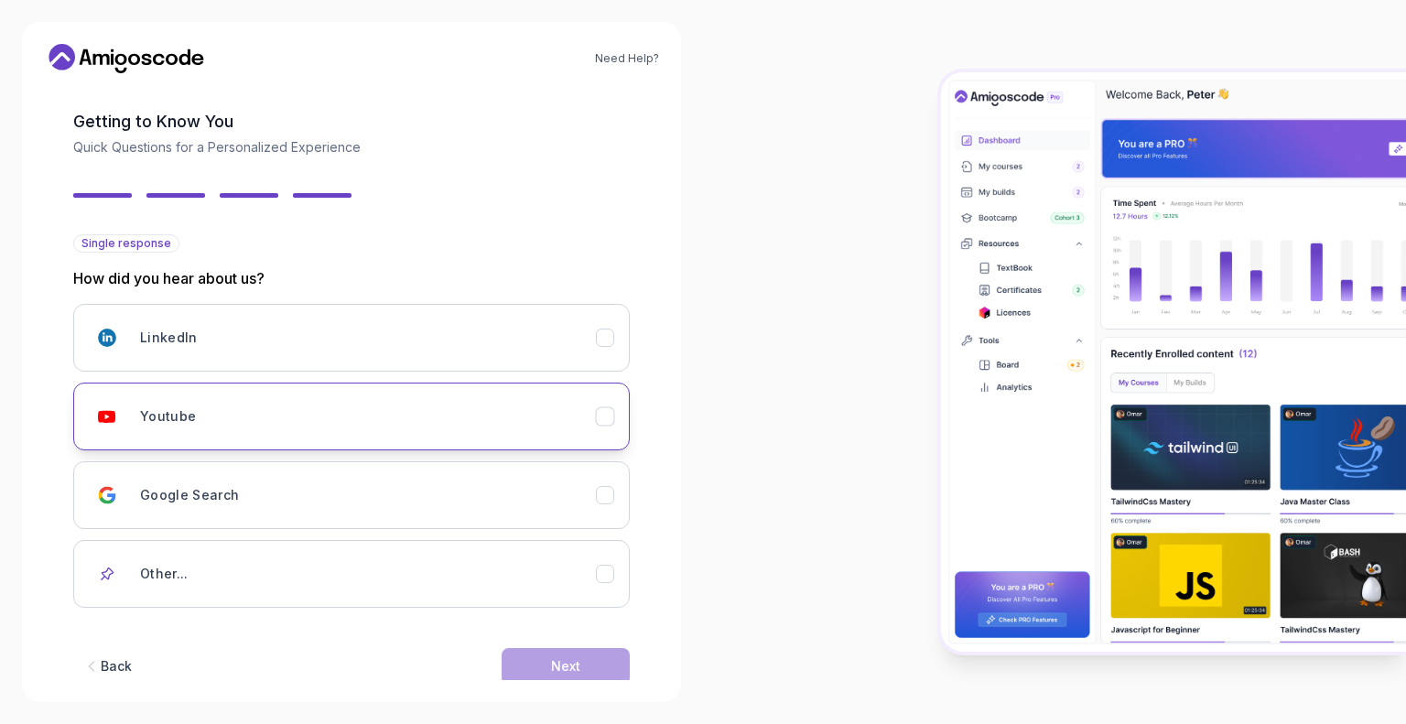
click at [341, 429] on div "Youtube" at bounding box center [368, 416] width 456 height 37
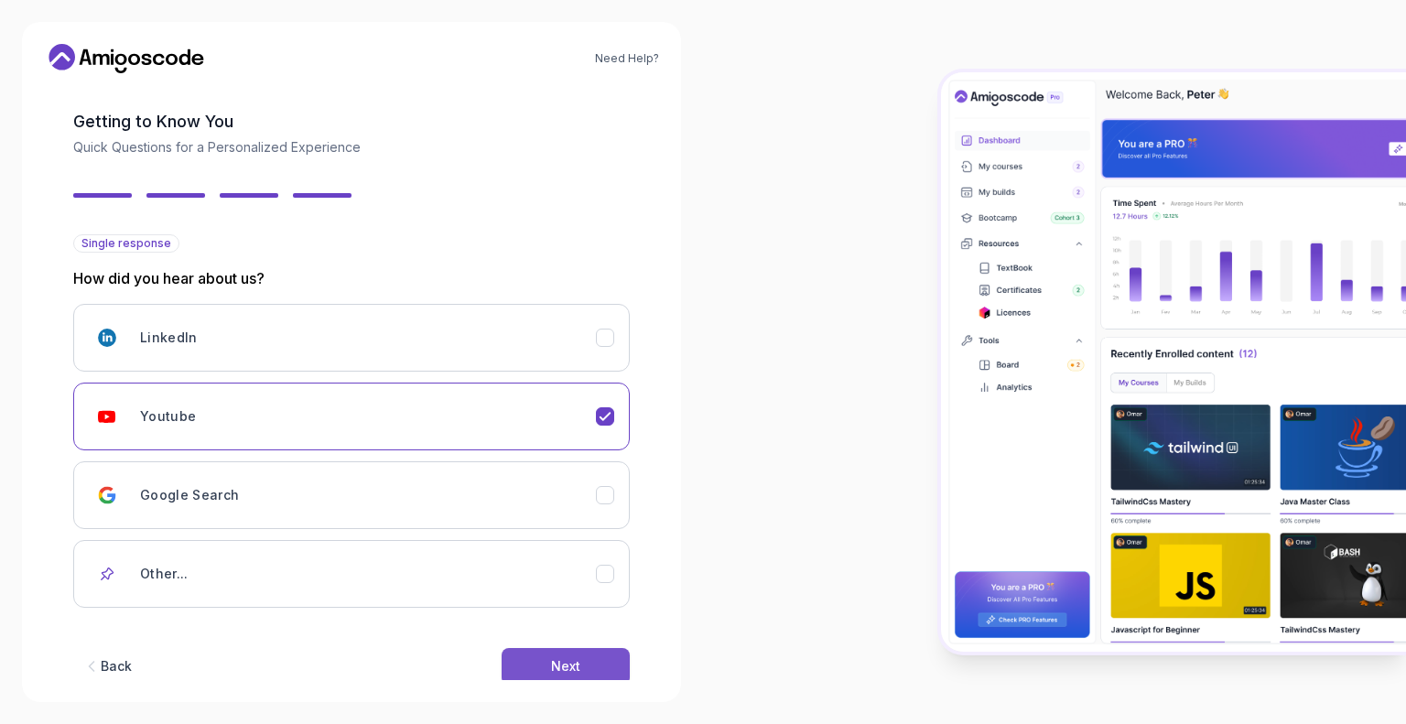
click at [534, 648] on button "Next" at bounding box center [566, 666] width 128 height 37
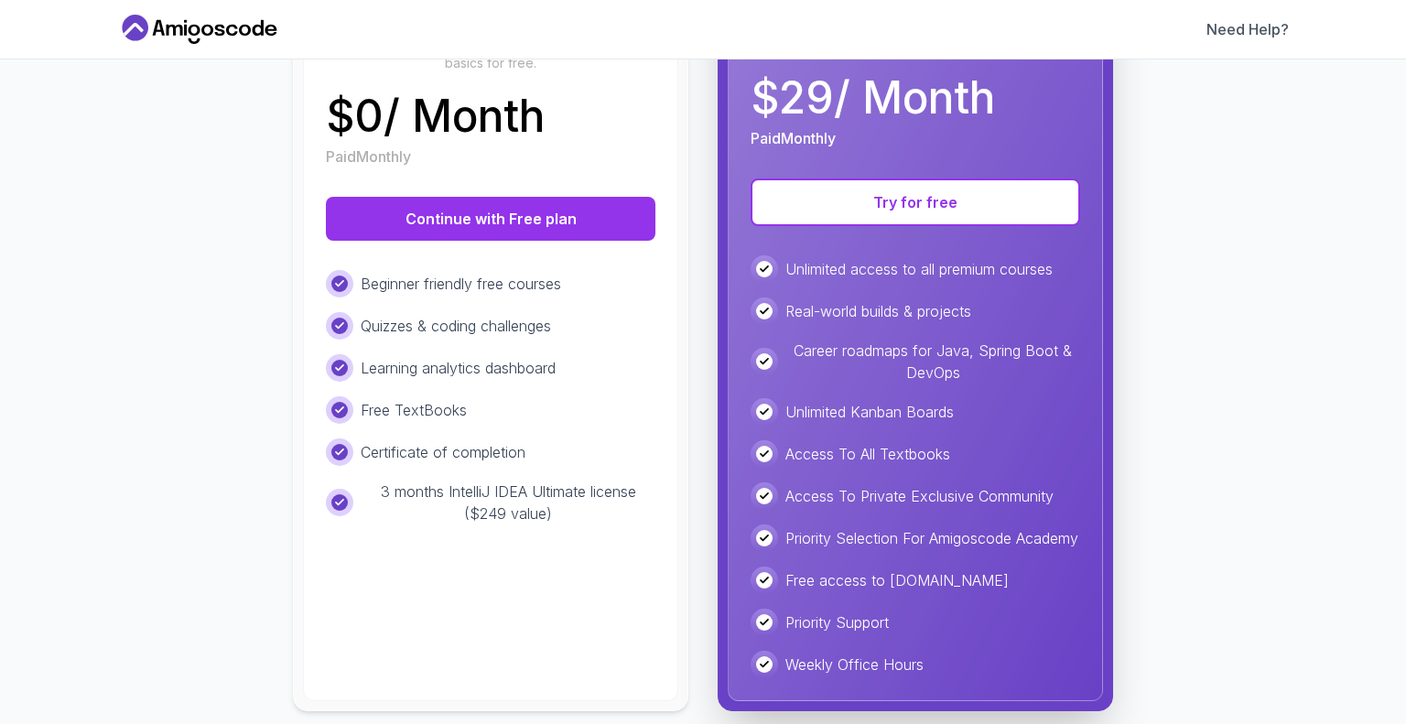
scroll to position [315, 0]
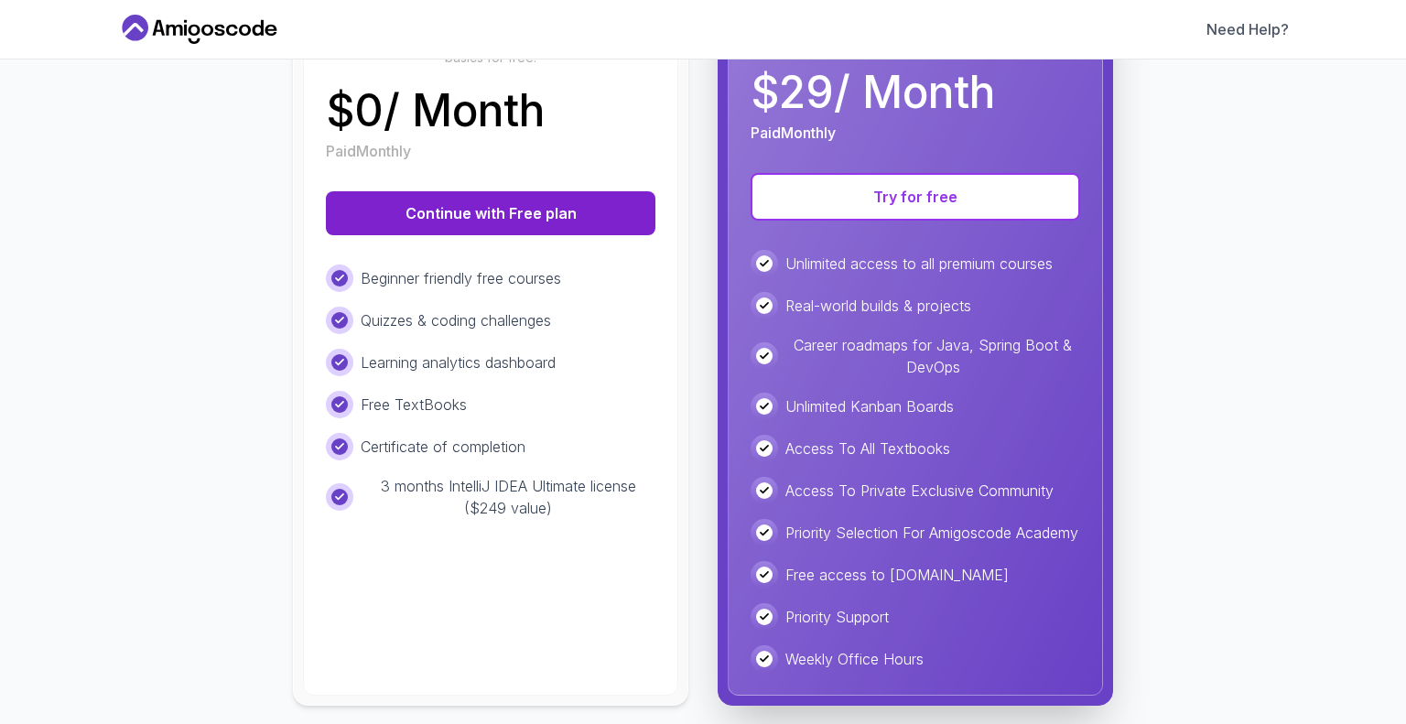
click at [483, 208] on button "Continue with Free plan" at bounding box center [491, 213] width 330 height 44
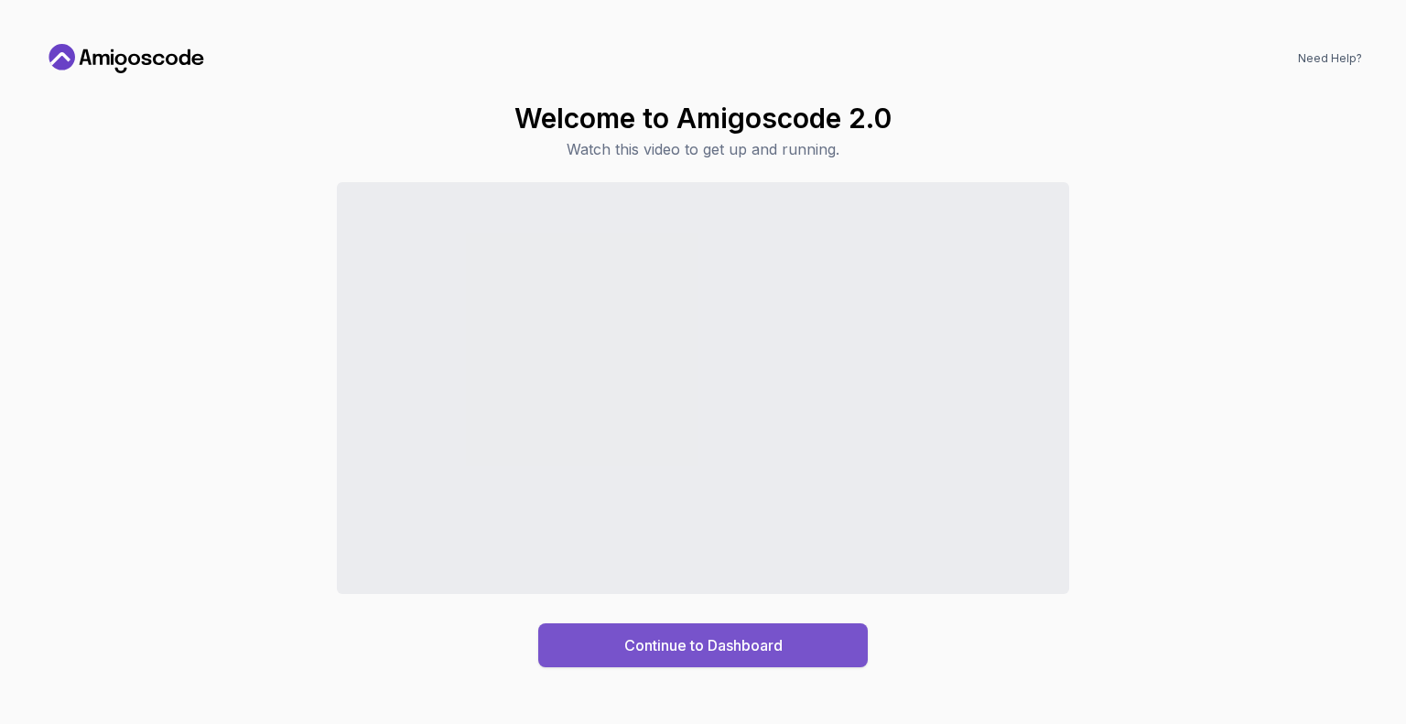
click at [686, 630] on button "Continue to Dashboard" at bounding box center [703, 646] width 330 height 44
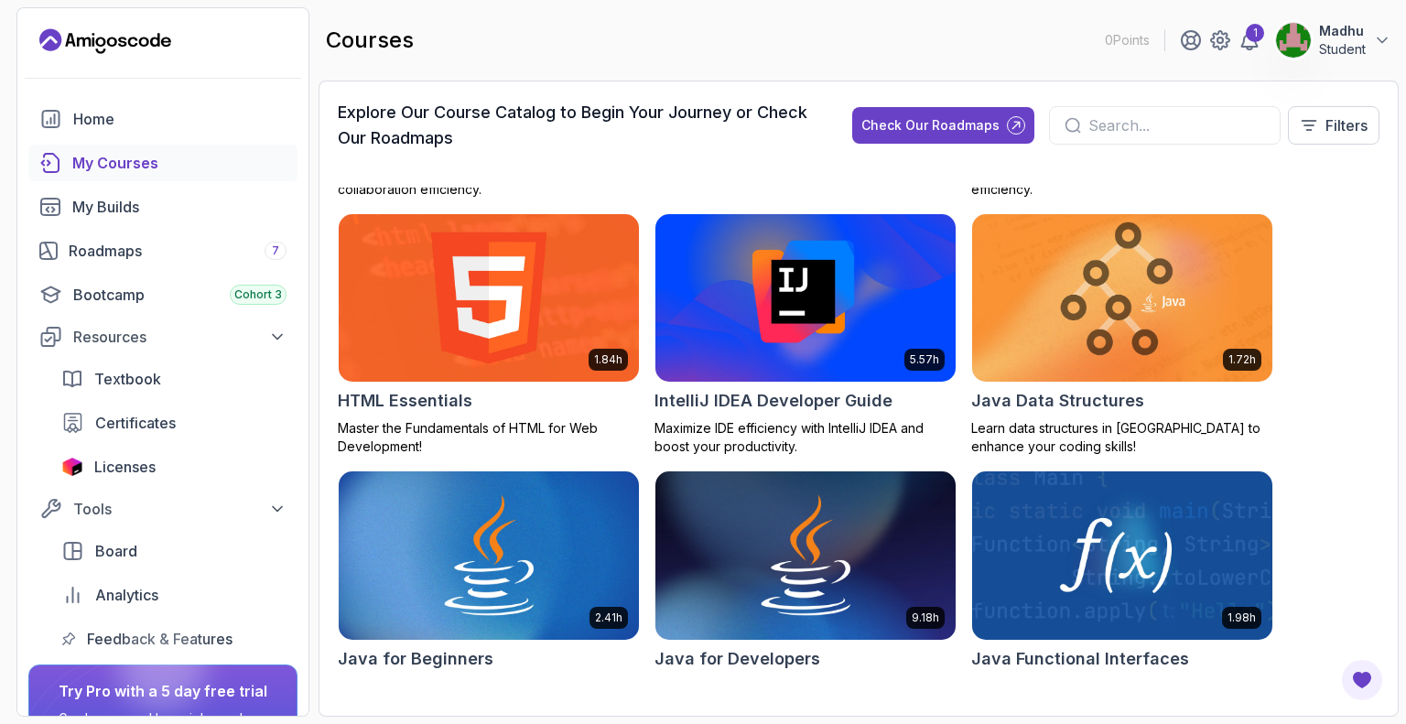
scroll to position [1117, 0]
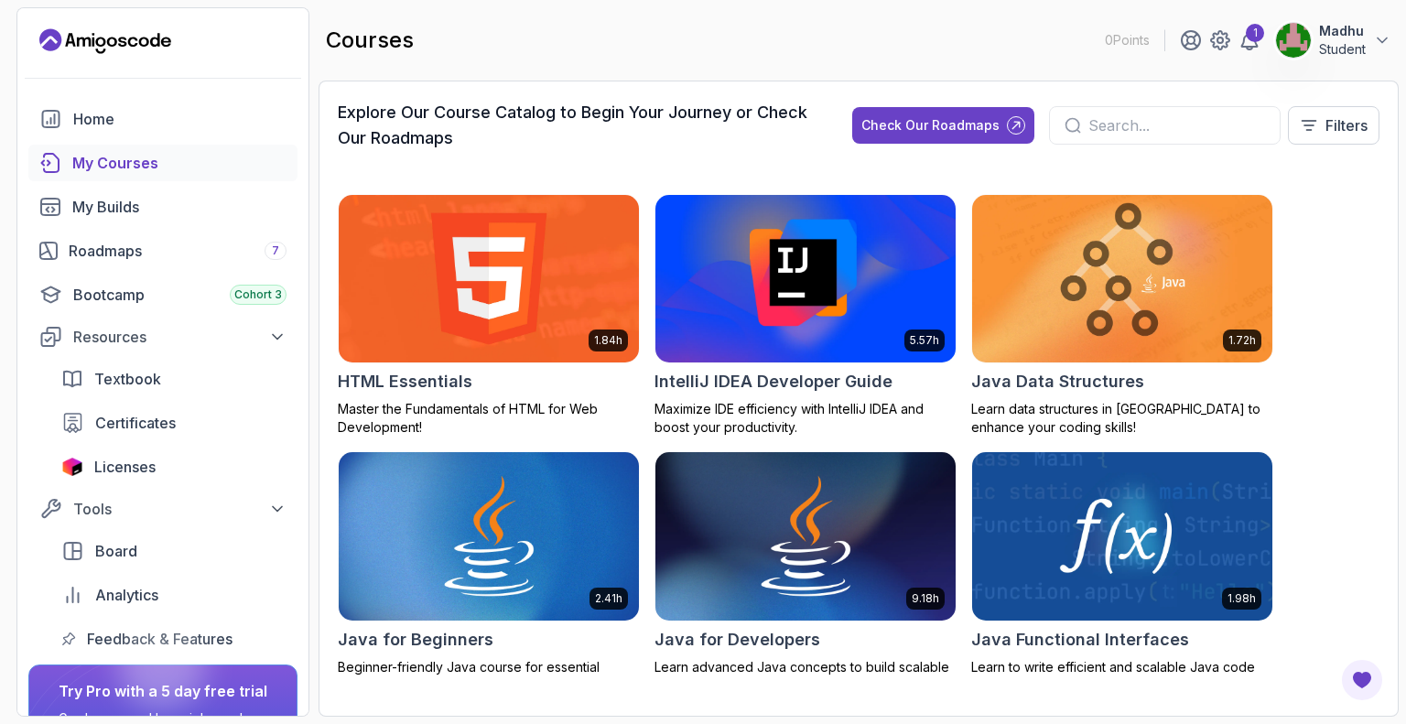
click at [817, 337] on img at bounding box center [805, 278] width 315 height 177
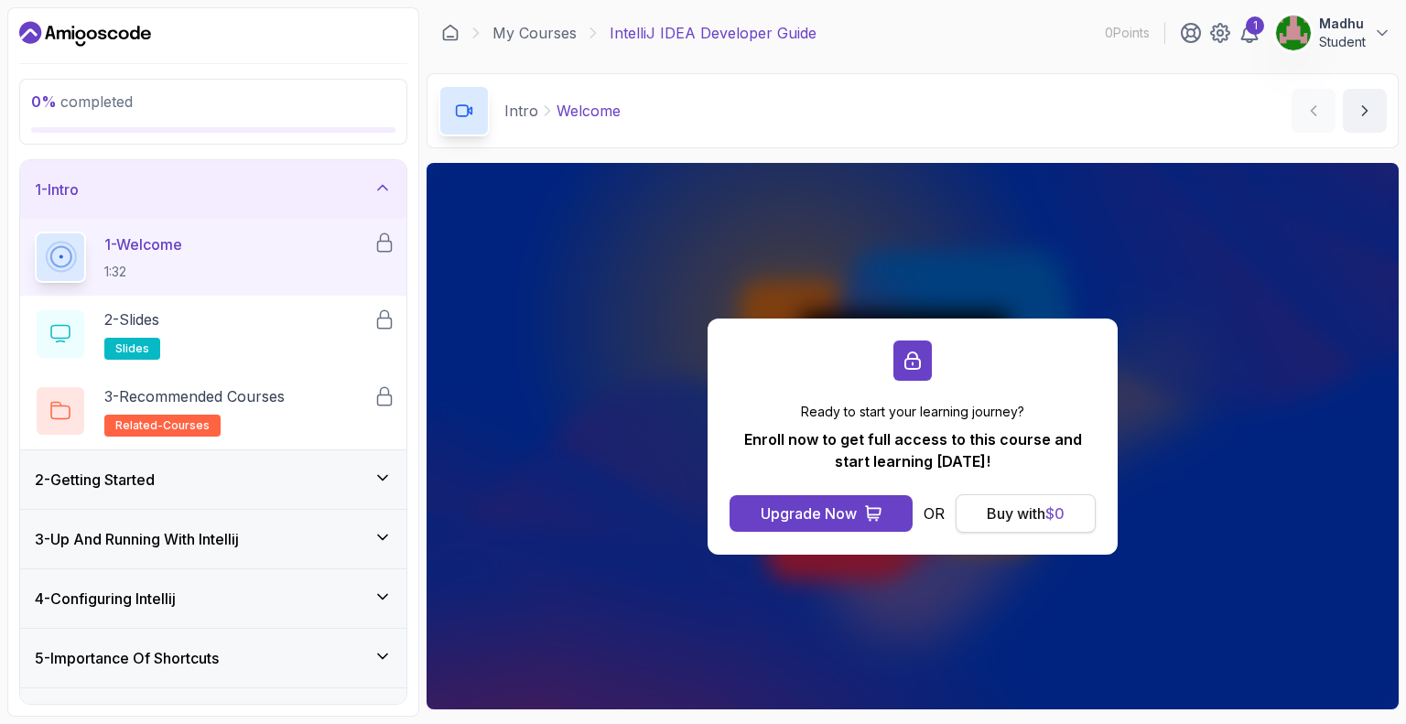
click at [1009, 517] on div "Buy with $ 0" at bounding box center [1026, 514] width 78 height 22
click at [1015, 512] on div "Buy with $ 0" at bounding box center [1026, 514] width 78 height 22
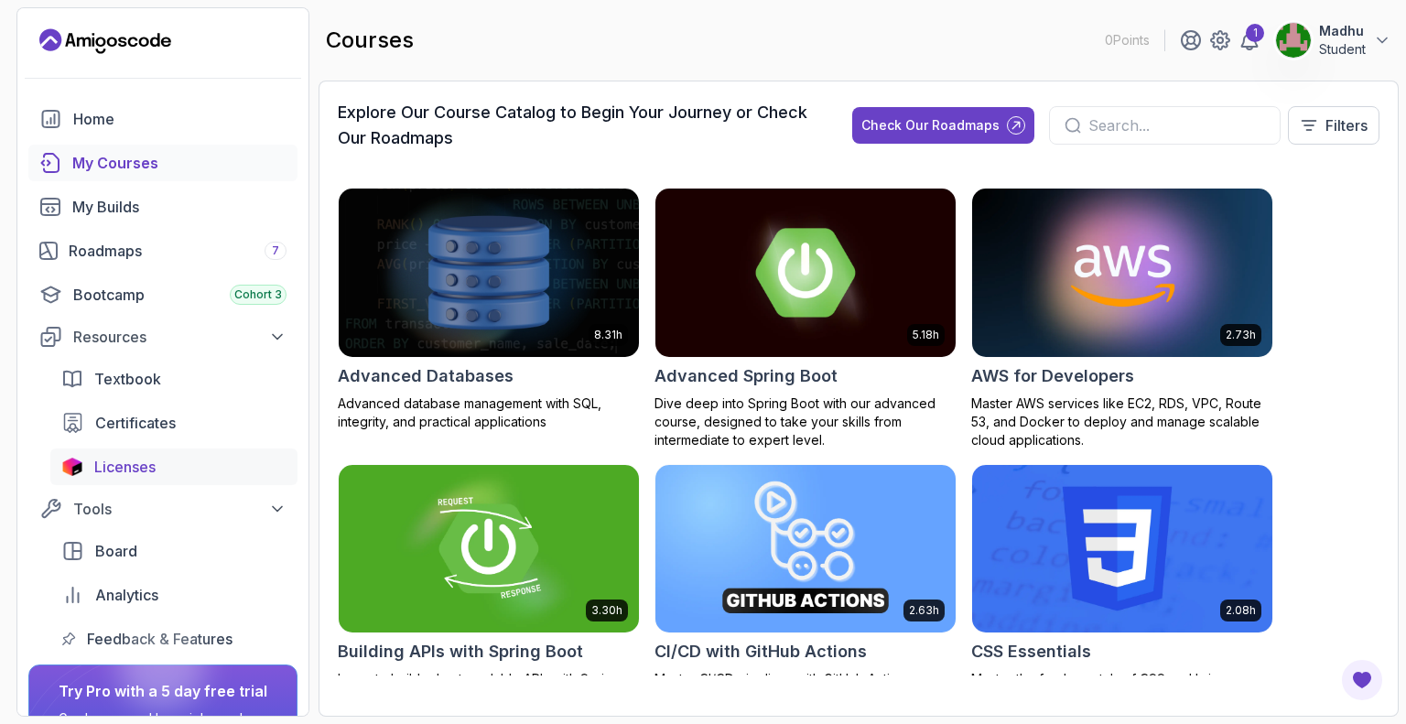
click at [143, 481] on link "Licenses" at bounding box center [173, 467] width 247 height 37
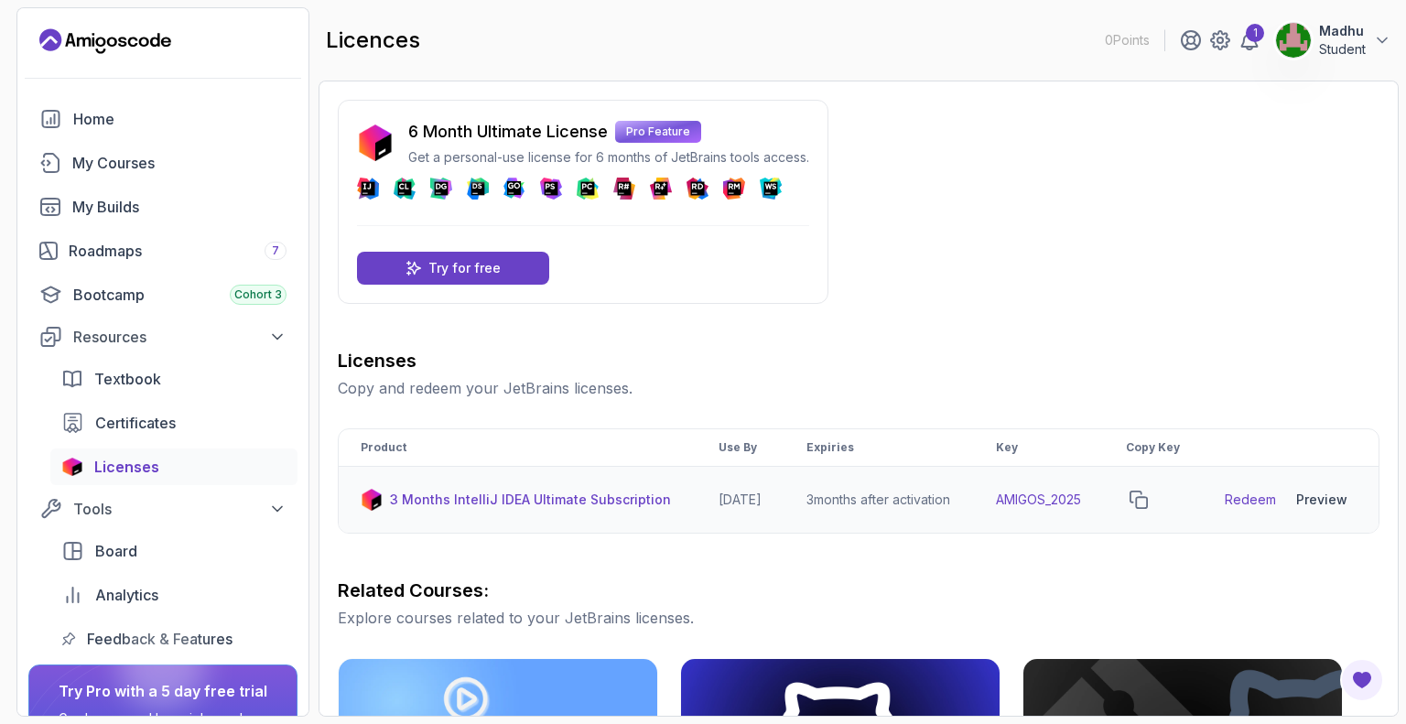
click at [1255, 509] on link "Redeem" at bounding box center [1250, 500] width 51 height 18
click at [1148, 509] on icon "copy-button" at bounding box center [1139, 500] width 18 height 18
